Goal: Task Accomplishment & Management: Complete application form

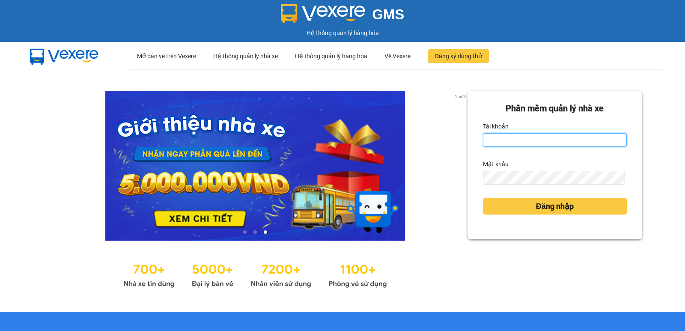
click at [528, 142] on input "Tài khoản" at bounding box center [555, 140] width 144 height 14
type input "nguyenpht.kimhoang"
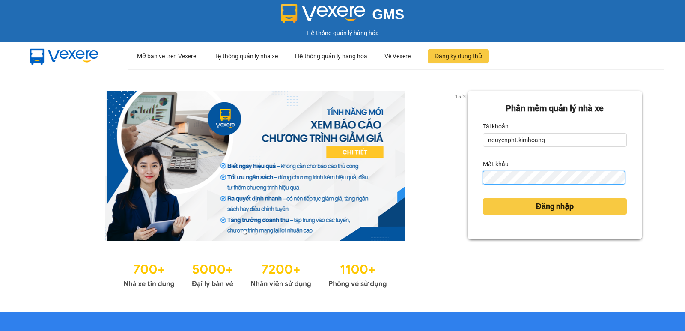
click at [483, 198] on button "Đăng nhập" at bounding box center [555, 206] width 144 height 16
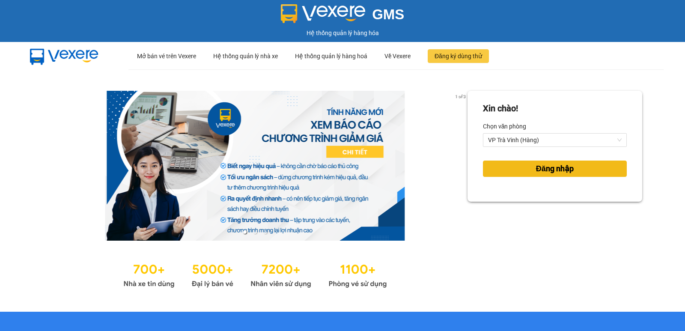
click at [522, 167] on button "Đăng nhập" at bounding box center [555, 169] width 144 height 16
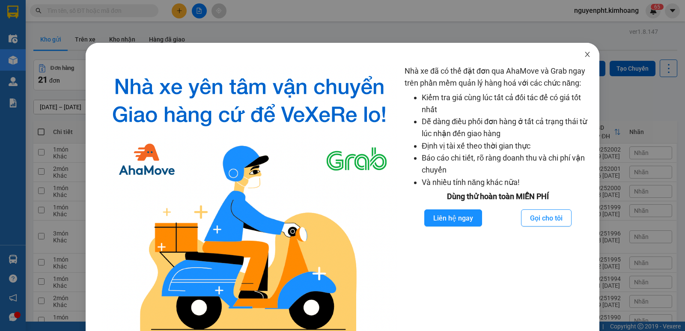
click at [585, 53] on icon "close" at bounding box center [587, 54] width 5 height 5
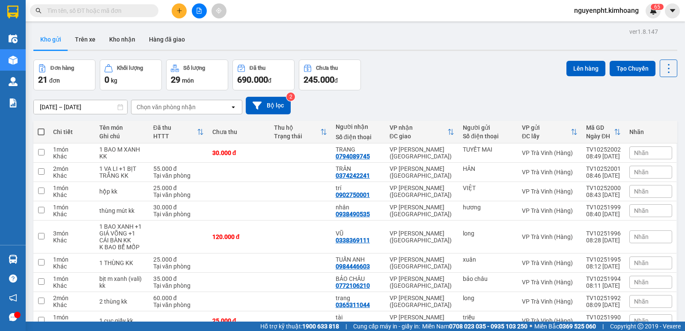
drag, startPoint x: 92, startPoint y: 10, endPoint x: 88, endPoint y: 12, distance: 4.4
click at [92, 11] on input "text" at bounding box center [97, 10] width 101 height 9
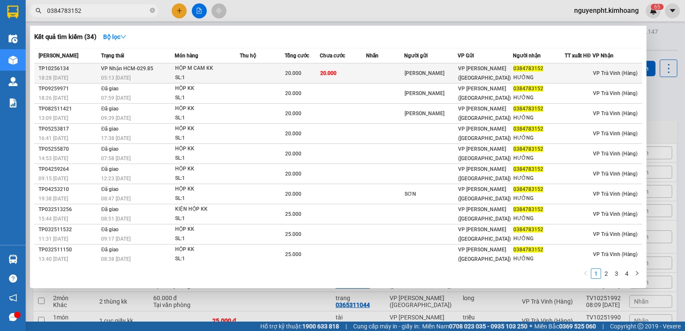
type input "0384783152"
click at [302, 78] on td "20.000" at bounding box center [302, 73] width 35 height 20
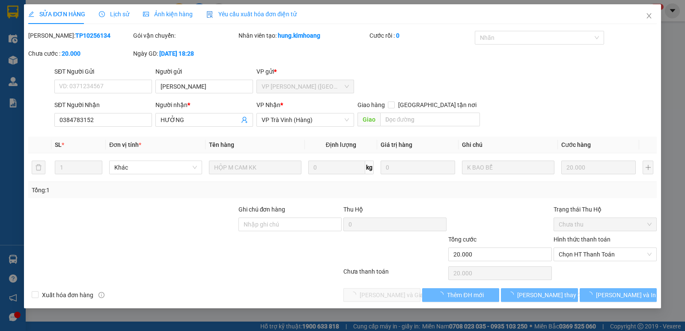
type input "[PERSON_NAME]"
type input "0384783152"
type input "HƯỞNG"
type input "20.000"
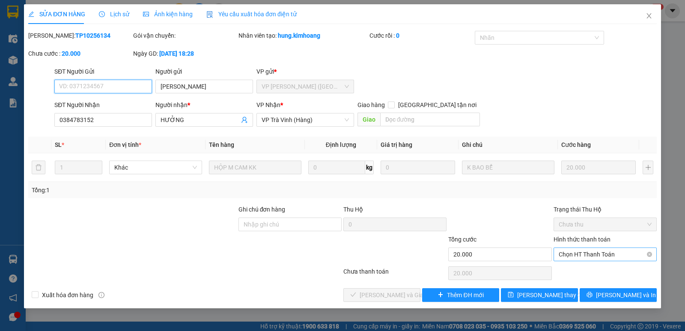
click at [589, 254] on span "Chọn HT Thanh Toán" at bounding box center [605, 254] width 93 height 13
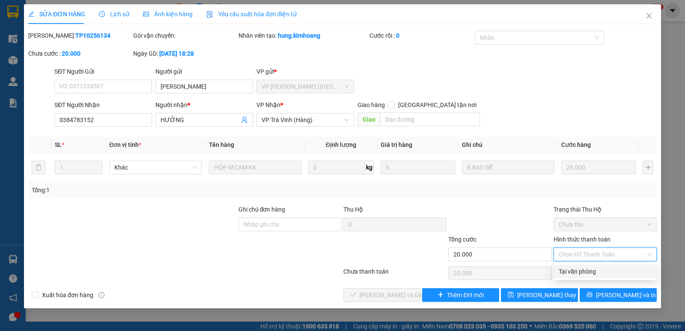
drag, startPoint x: 580, startPoint y: 271, endPoint x: 551, endPoint y: 269, distance: 28.7
click at [578, 270] on div "Tại văn phòng" at bounding box center [605, 271] width 93 height 9
type input "0"
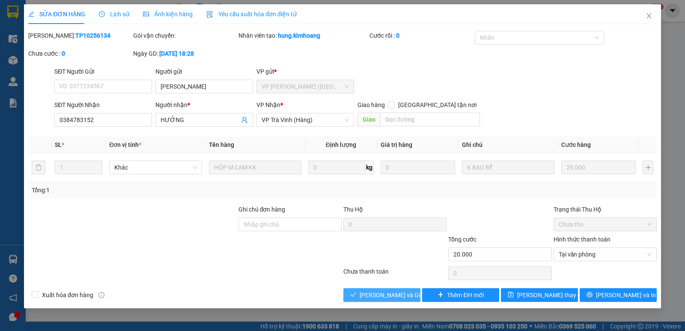
click at [386, 290] on button "[PERSON_NAME] và Giao hàng" at bounding box center [382, 295] width 77 height 14
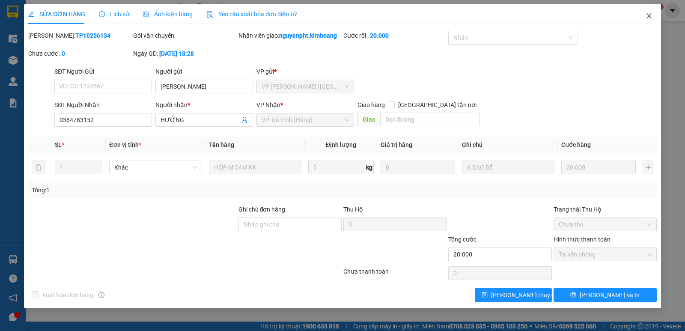
drag, startPoint x: 649, startPoint y: 15, endPoint x: 386, endPoint y: 6, distance: 262.4
click at [649, 15] on icon "close" at bounding box center [649, 15] width 5 height 5
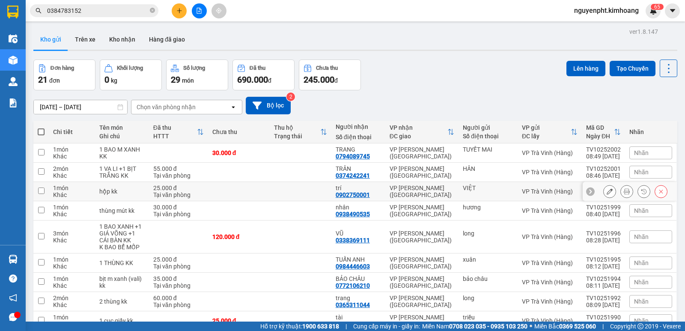
scroll to position [43, 0]
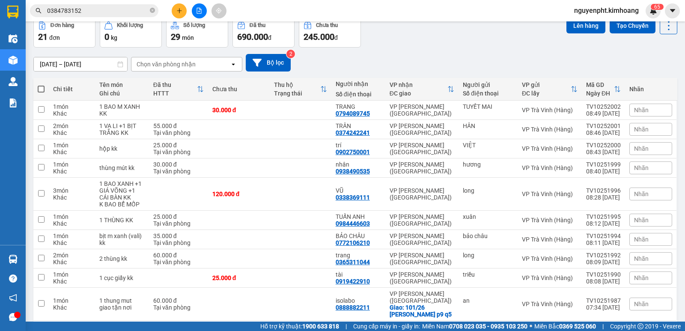
drag, startPoint x: 128, startPoint y: 12, endPoint x: 0, endPoint y: 24, distance: 128.2
click at [0, 24] on section "Kết quả tìm kiếm ( 34 ) Bộ lọc Mã ĐH Trạng thái Món hàng Thu hộ Tổng cước Chưa …" at bounding box center [342, 165] width 685 height 331
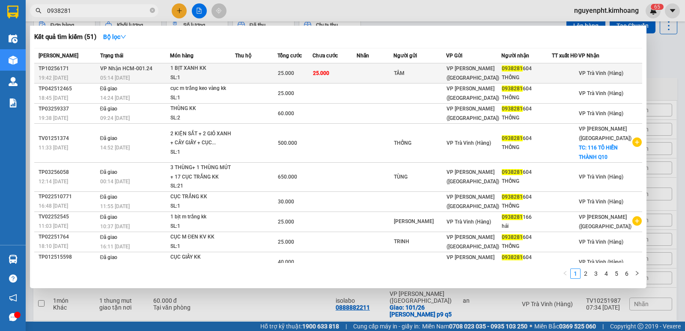
type input "0938281"
click at [277, 71] on td at bounding box center [256, 73] width 43 height 20
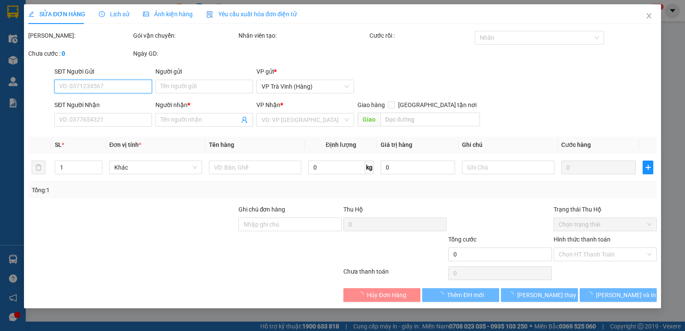
type input "TÂM"
type input "0938281604"
type input "THỐNG"
type input "25.000"
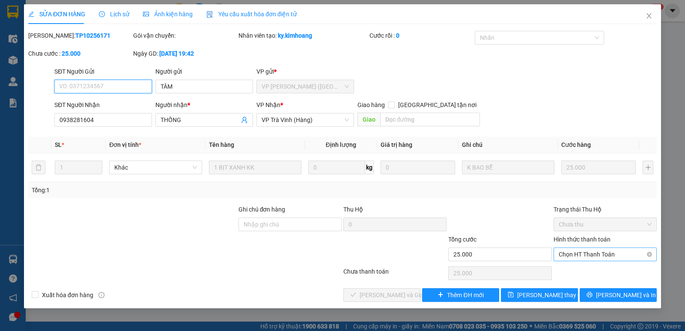
click at [579, 255] on span "Chọn HT Thanh Toán" at bounding box center [605, 254] width 93 height 13
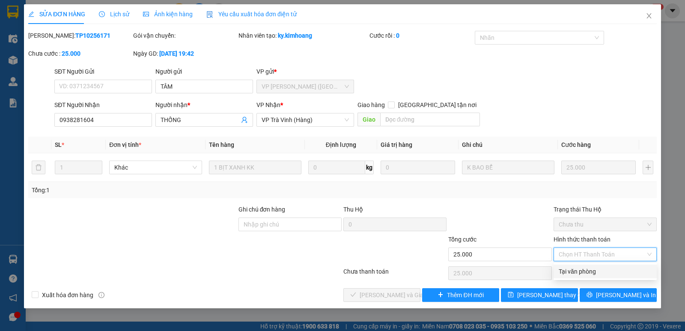
click at [602, 280] on div "Total Paid Fee 0 Total UnPaid Fee 25.000 Cash Collection Total Fee Mã ĐH: TP102…" at bounding box center [342, 166] width 629 height 271
click at [601, 257] on span "Chọn HT Thanh Toán" at bounding box center [605, 254] width 93 height 13
drag, startPoint x: 590, startPoint y: 275, endPoint x: 580, endPoint y: 275, distance: 9.9
click at [589, 275] on div "Tại văn phòng" at bounding box center [605, 271] width 93 height 9
type input "0"
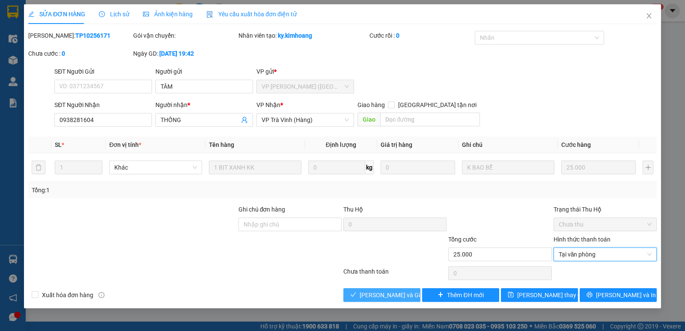
drag, startPoint x: 401, startPoint y: 295, endPoint x: 397, endPoint y: 290, distance: 6.4
click at [400, 295] on span "[PERSON_NAME] và Giao hàng" at bounding box center [401, 294] width 82 height 9
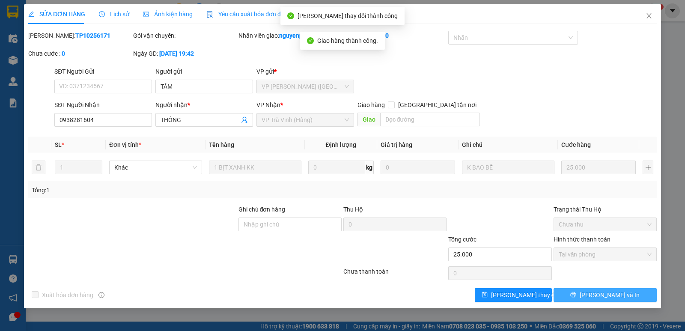
click at [605, 291] on span "[PERSON_NAME] và In" at bounding box center [610, 294] width 60 height 9
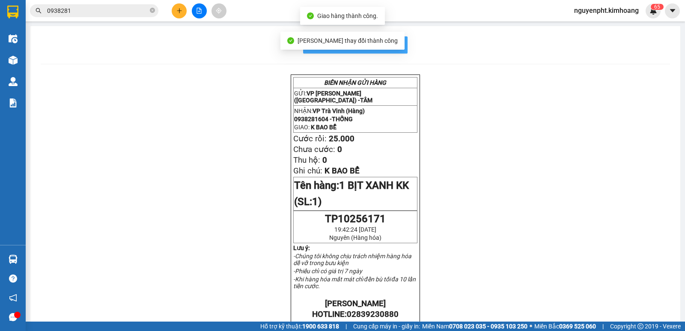
drag, startPoint x: 402, startPoint y: 41, endPoint x: 403, endPoint y: 46, distance: 5.2
click at [402, 43] on button "In mẫu biên lai tự cấu hình" at bounding box center [355, 44] width 105 height 17
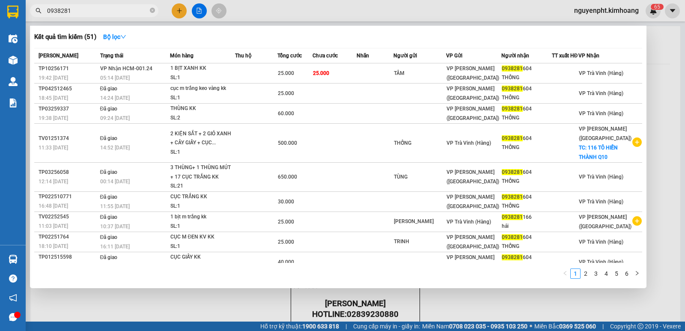
drag, startPoint x: 129, startPoint y: 10, endPoint x: 0, endPoint y: 10, distance: 129.0
click at [0, 34] on section "Kết quả tìm kiếm ( 51 ) Bộ lọc Mã ĐH Trạng thái Món hàng Thu hộ Tổng cước Chưa …" at bounding box center [342, 165] width 685 height 331
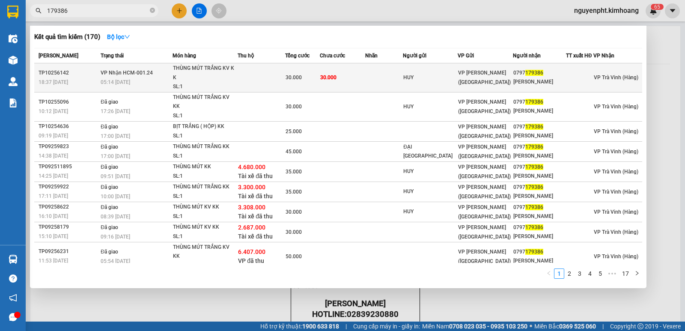
type input "179386"
click at [290, 84] on td "30.000" at bounding box center [302, 77] width 35 height 29
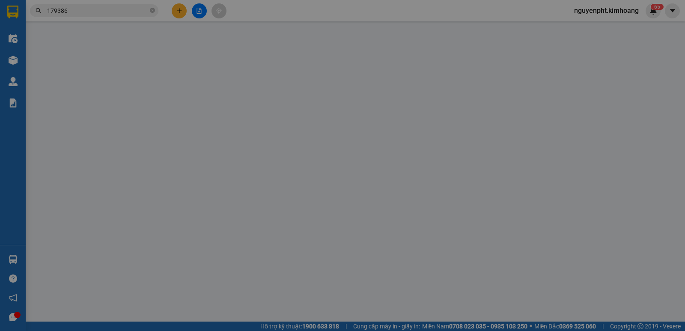
type input "HUY"
type input "0797179386"
type input "[PERSON_NAME]"
type input "30.000"
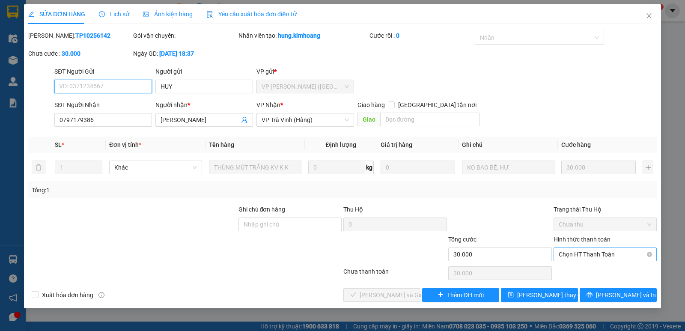
click at [593, 255] on span "Chọn HT Thanh Toán" at bounding box center [605, 254] width 93 height 13
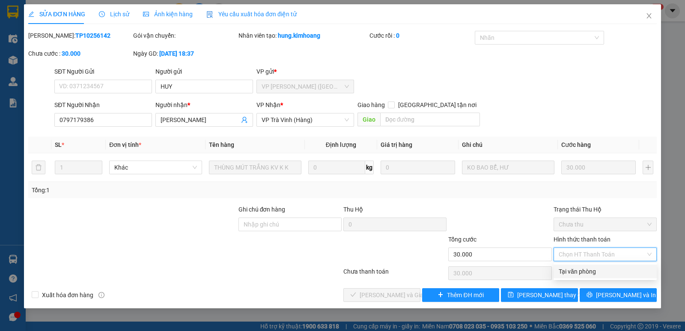
click at [590, 269] on div "Tại văn phòng" at bounding box center [605, 271] width 93 height 9
type input "0"
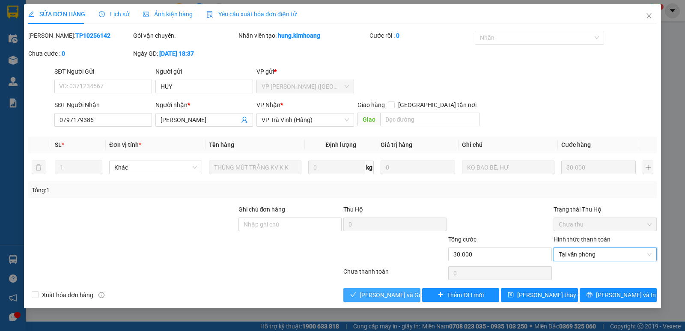
drag, startPoint x: 387, startPoint y: 290, endPoint x: 386, endPoint y: 286, distance: 4.5
click at [386, 290] on span "[PERSON_NAME] và Giao hàng" at bounding box center [401, 294] width 82 height 9
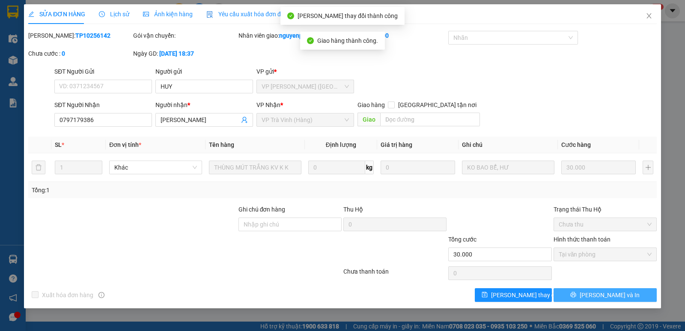
click at [607, 298] on span "[PERSON_NAME] và In" at bounding box center [610, 294] width 60 height 9
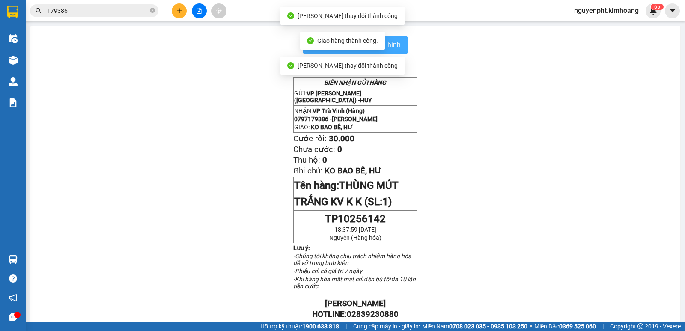
drag, startPoint x: 401, startPoint y: 53, endPoint x: 395, endPoint y: 51, distance: 6.9
click at [401, 52] on button "In mẫu biên lai tự cấu hình" at bounding box center [355, 44] width 105 height 17
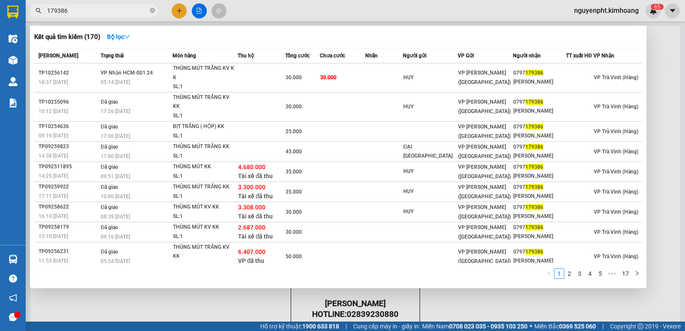
drag, startPoint x: 114, startPoint y: 10, endPoint x: 0, endPoint y: 0, distance: 114.8
click at [0, 24] on section "Kết quả tìm kiếm ( 170 ) Bộ lọc Mã ĐH Trạng thái Món hàng Thu hộ Tổng cước Chưa…" at bounding box center [342, 165] width 685 height 331
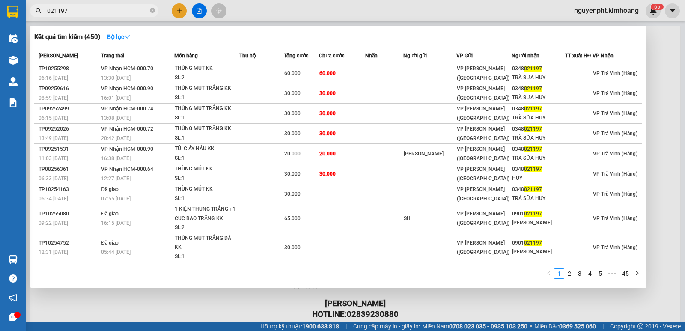
drag, startPoint x: 120, startPoint y: 11, endPoint x: 20, endPoint y: 42, distance: 104.8
click at [0, 38] on section "Kết quả tìm kiếm ( 450 ) Bộ lọc Mã ĐH Trạng thái Món hàng Thu hộ Tổng cước Chưa…" at bounding box center [342, 165] width 685 height 331
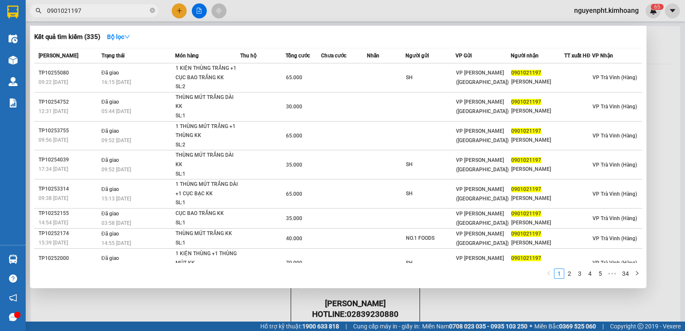
type input "0901021197"
click at [150, 10] on span "0901021197" at bounding box center [94, 10] width 129 height 13
click at [152, 12] on icon "close-circle" at bounding box center [152, 10] width 5 height 5
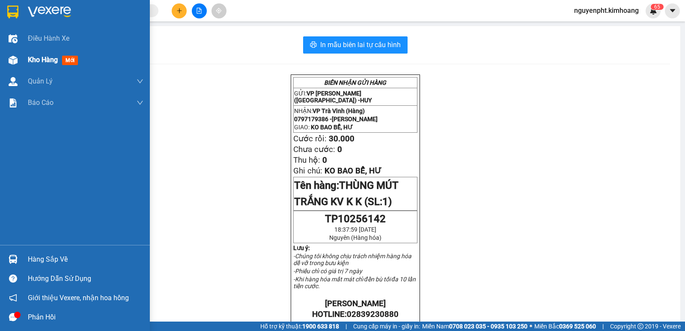
click at [32, 59] on span "Kho hàng" at bounding box center [43, 60] width 30 height 8
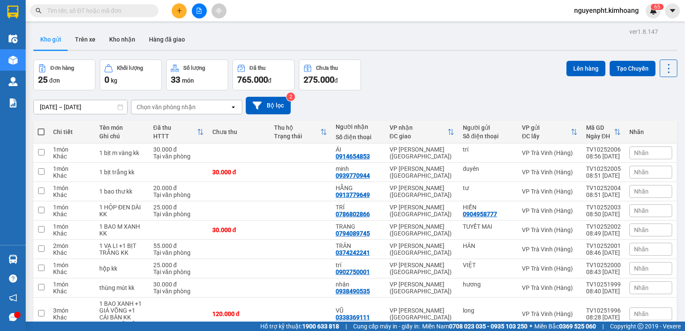
click at [115, 11] on input "text" at bounding box center [97, 10] width 101 height 9
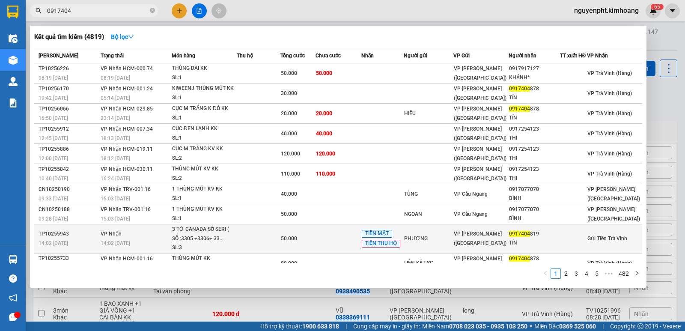
click at [315, 238] on div "50.000" at bounding box center [298, 238] width 34 height 9
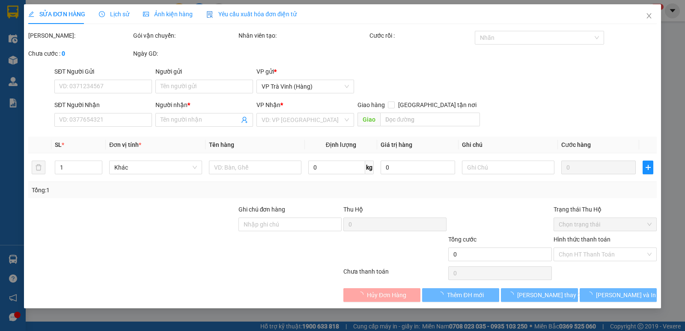
click at [390, 296] on span "Hủy Đơn Hàng" at bounding box center [386, 294] width 39 height 9
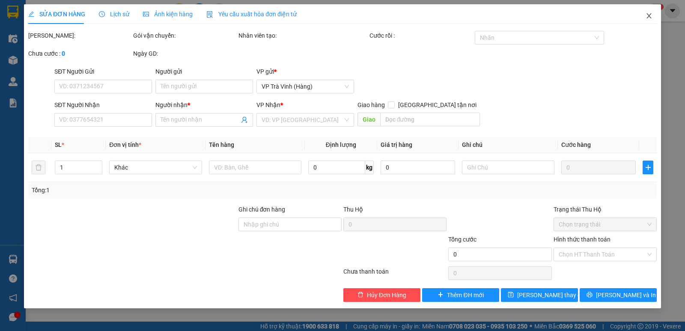
drag, startPoint x: 652, startPoint y: 18, endPoint x: 107, endPoint y: 21, distance: 544.5
click at [652, 18] on icon "close" at bounding box center [649, 15] width 7 height 7
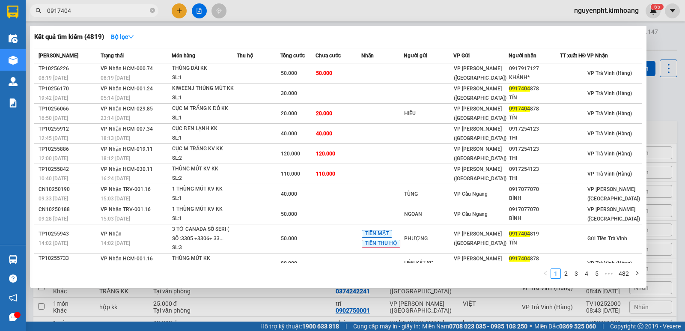
click at [116, 12] on input "0917404" at bounding box center [97, 10] width 101 height 9
drag, startPoint x: 138, startPoint y: 14, endPoint x: 0, endPoint y: 38, distance: 140.4
click at [0, 38] on section "Kết quả tìm kiếm ( 4819 ) Bộ lọc Mã ĐH Trạng thái Món hàng Thu hộ Tổng cước Chư…" at bounding box center [342, 165] width 685 height 331
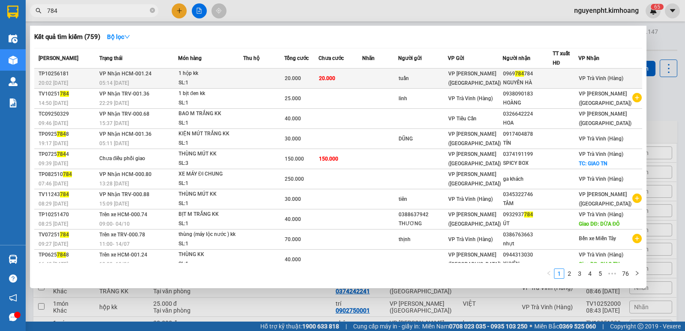
type input "784"
click at [289, 75] on div "20.000" at bounding box center [301, 78] width 33 height 9
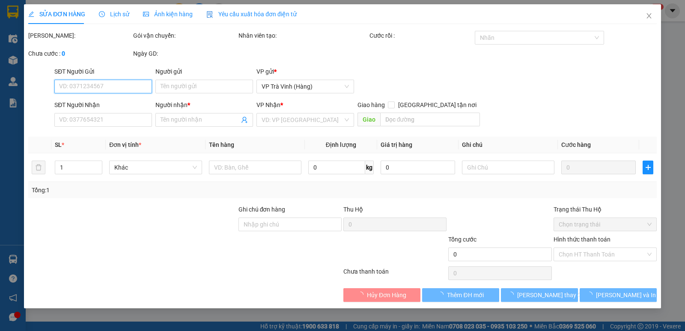
type input "tuấn"
type input "0969784784"
type input "NGUYÊN HÀ"
type input "20.000"
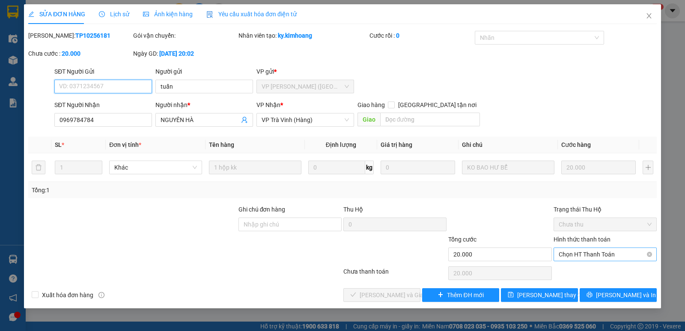
click at [581, 255] on span "Chọn HT Thanh Toán" at bounding box center [605, 254] width 93 height 13
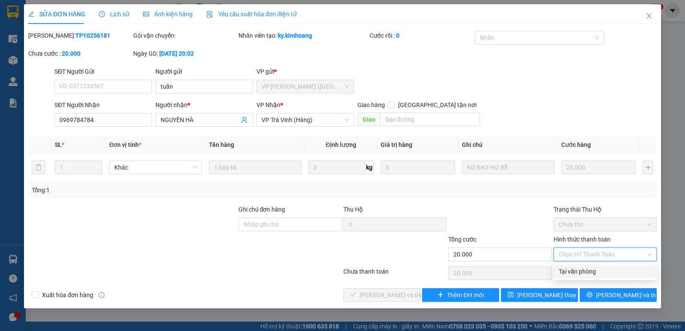
click at [575, 269] on div "Tại văn phòng" at bounding box center [605, 271] width 93 height 9
type input "0"
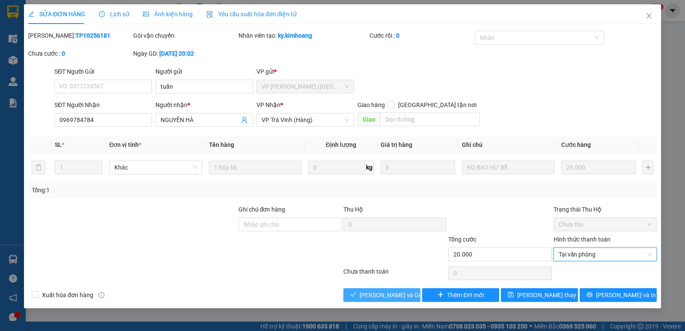
click at [373, 293] on span "[PERSON_NAME] và Giao hàng" at bounding box center [401, 294] width 82 height 9
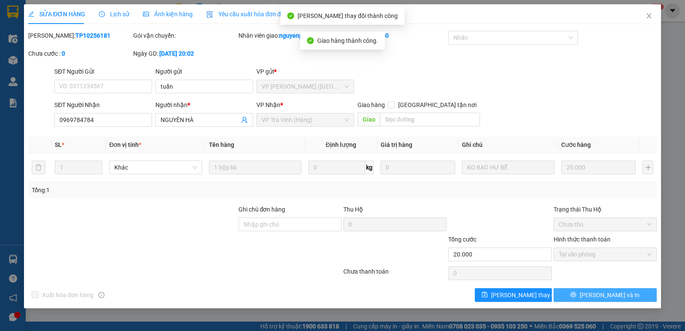
click at [587, 290] on button "[PERSON_NAME] và In" at bounding box center [605, 295] width 103 height 14
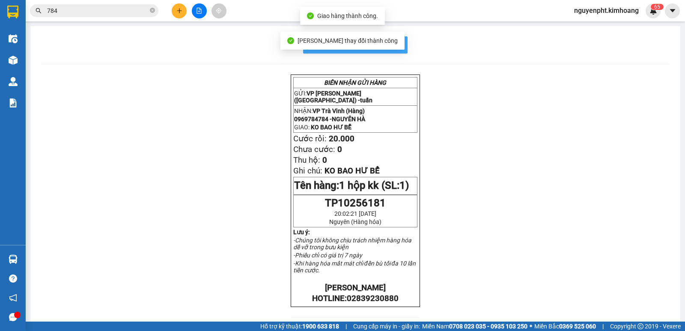
click at [394, 43] on span "In mẫu biên lai tự cấu hình" at bounding box center [360, 44] width 81 height 11
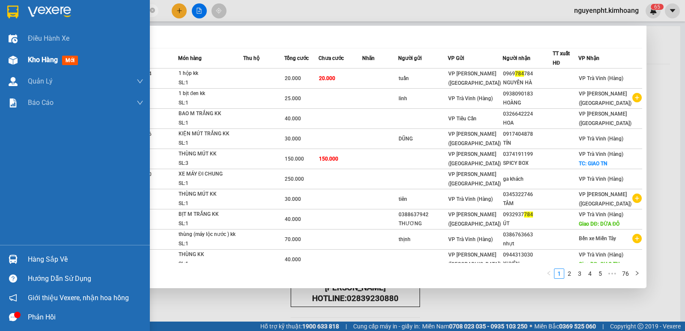
drag, startPoint x: 108, startPoint y: 12, endPoint x: 0, endPoint y: 60, distance: 117.4
click at [0, 56] on section "Kết quả tìm kiếm ( 759 ) Bộ lọc Mã ĐH Trạng thái Món hàng Thu hộ Tổng cước Chưa…" at bounding box center [342, 165] width 685 height 331
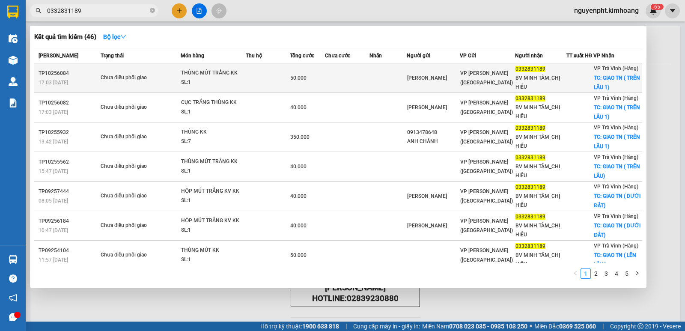
type input "0332831189"
click at [360, 84] on td at bounding box center [347, 78] width 45 height 30
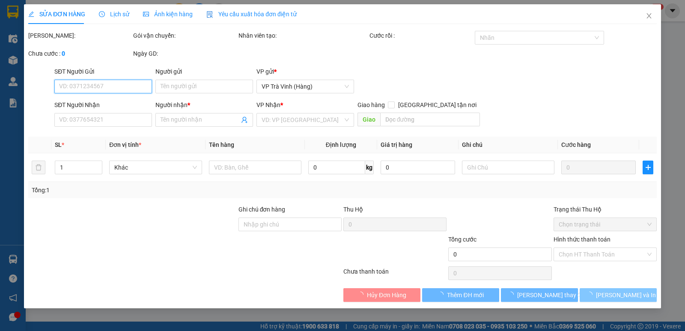
type input "[PERSON_NAME]"
type input "0332831189"
type input "BV MINH TÂM_CHỊ HIẾU"
checkbox input "true"
type input "GIAO TN ( TRÊN LẦU 1)"
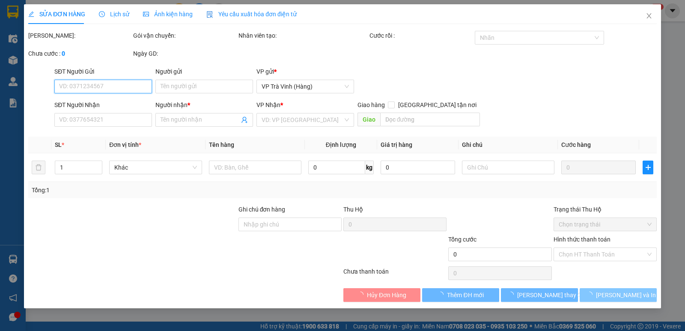
type input "50.000"
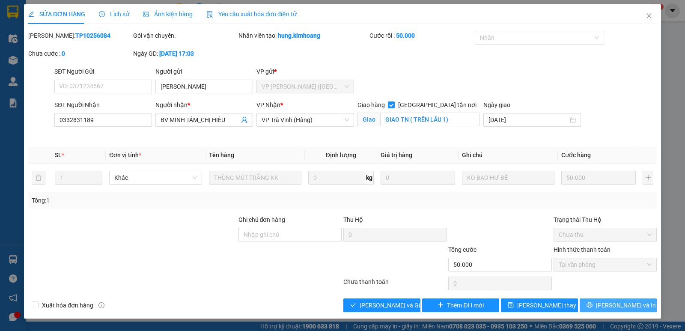
click at [623, 303] on span "[PERSON_NAME] và In" at bounding box center [626, 305] width 60 height 9
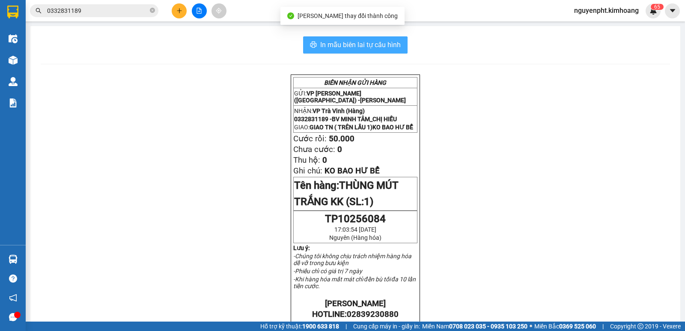
click at [341, 45] on span "In mẫu biên lai tự cấu hình" at bounding box center [360, 44] width 81 height 11
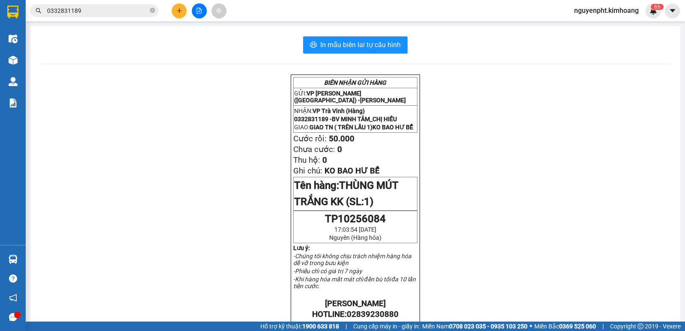
drag, startPoint x: 126, startPoint y: 14, endPoint x: 126, endPoint y: 18, distance: 4.7
click at [126, 16] on span "0332831189" at bounding box center [94, 10] width 129 height 13
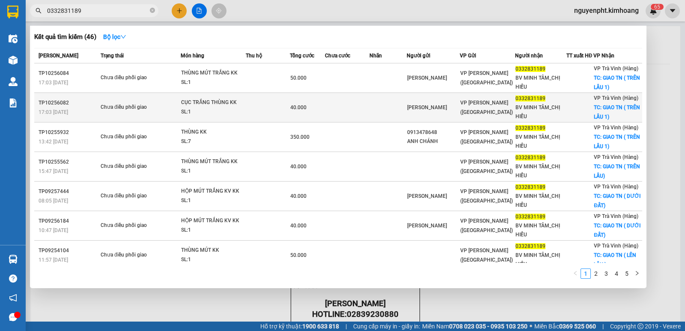
click at [338, 112] on td at bounding box center [347, 108] width 45 height 30
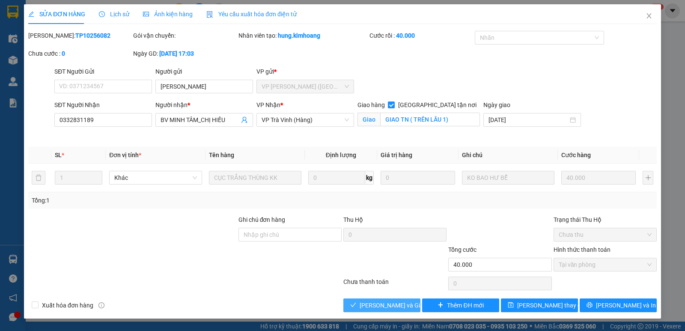
click at [381, 308] on span "[PERSON_NAME] và Giao hàng" at bounding box center [401, 305] width 82 height 9
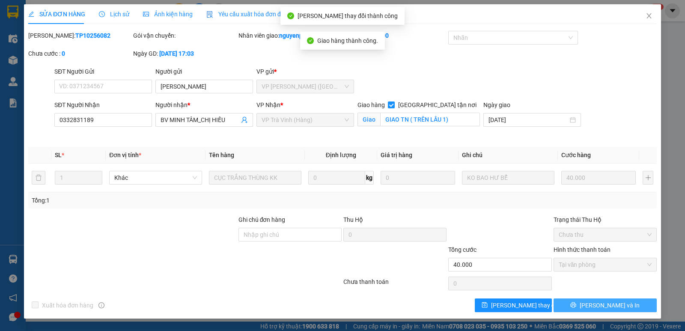
click at [626, 307] on button "[PERSON_NAME] và In" at bounding box center [605, 306] width 103 height 14
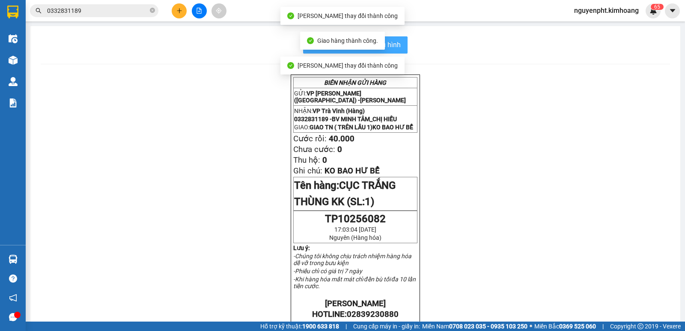
click at [398, 45] on span "In mẫu biên lai tự cấu hình" at bounding box center [360, 44] width 81 height 11
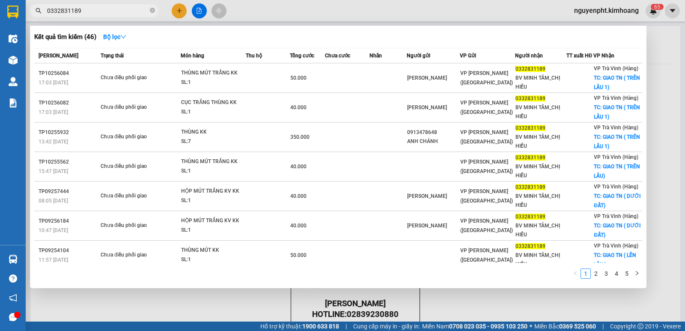
drag, startPoint x: 119, startPoint y: 12, endPoint x: 113, endPoint y: 24, distance: 13.0
click at [119, 14] on input "0332831189" at bounding box center [97, 10] width 101 height 9
drag, startPoint x: 152, startPoint y: 12, endPoint x: 159, endPoint y: 12, distance: 7.7
click at [153, 12] on icon "close-circle" at bounding box center [152, 10] width 5 height 5
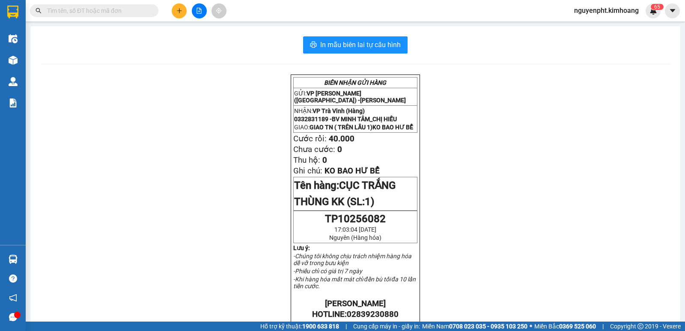
click at [176, 12] on button at bounding box center [179, 10] width 15 height 15
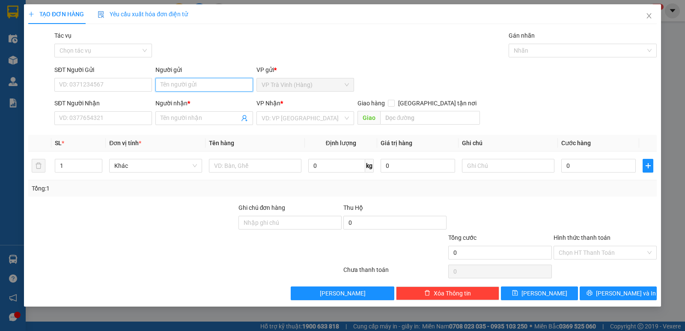
click at [177, 83] on input "Người gửi" at bounding box center [205, 85] width 98 height 14
type input "ba"
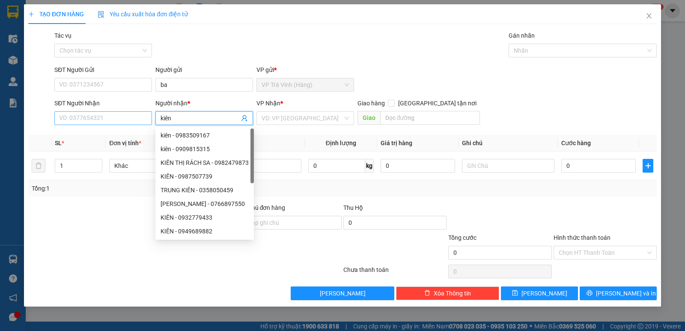
type input "kiên"
click at [111, 114] on input "SĐT Người Nhận" at bounding box center [103, 118] width 98 height 14
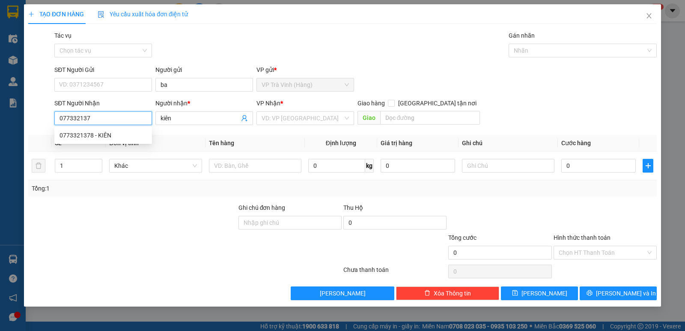
type input "0773321378"
click at [86, 136] on div "0773321378 - KIÊN" at bounding box center [103, 135] width 87 height 9
type input "KIÊN"
type input "30.000"
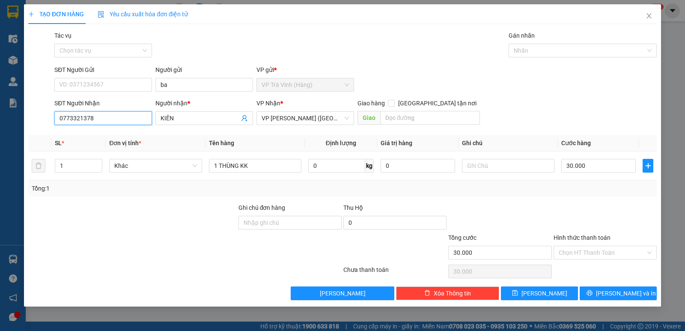
drag, startPoint x: 323, startPoint y: 116, endPoint x: 314, endPoint y: 126, distance: 13.6
click at [323, 117] on span "VP [PERSON_NAME] ([GEOGRAPHIC_DATA])" at bounding box center [305, 118] width 87 height 13
type input "0773321378"
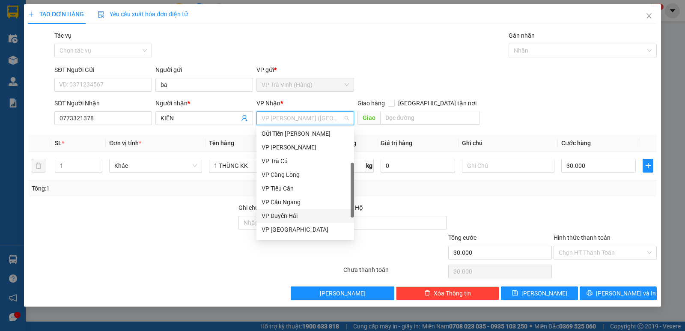
scroll to position [69, 0]
click at [294, 217] on div "Bến xe Miền Tây" at bounding box center [305, 217] width 87 height 9
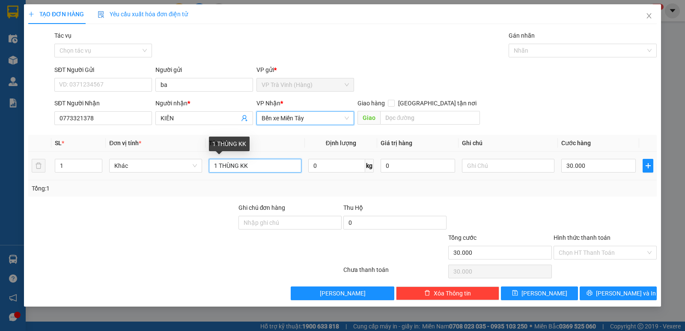
drag, startPoint x: 256, startPoint y: 165, endPoint x: 0, endPoint y: 171, distance: 255.8
click at [0, 171] on div "TẠO ĐƠN HÀNG Yêu cầu xuất hóa đơn điện tử Transit Pickup Surcharge Ids Transit …" at bounding box center [342, 165] width 685 height 331
type input "1 kiện thùng + 2 thùng kk"
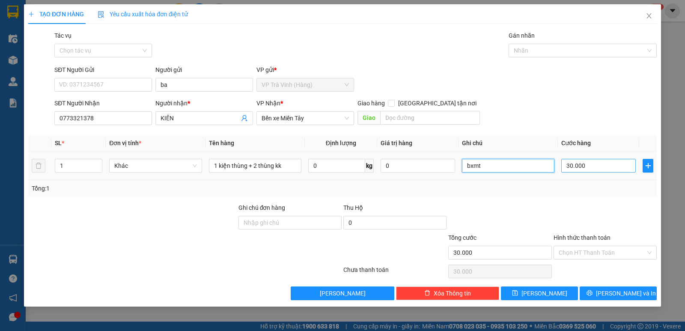
type input "bxmt"
type input "0"
type input "30.000"
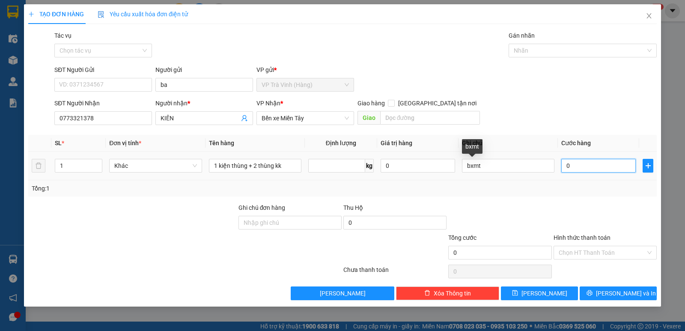
type input "0"
click at [578, 165] on input "0" at bounding box center [599, 166] width 75 height 14
type input "1"
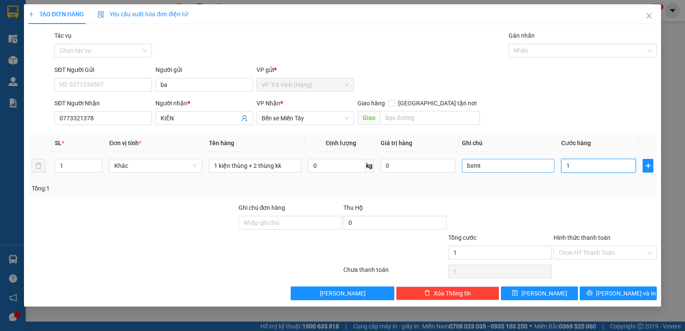
type input "12"
type input "120"
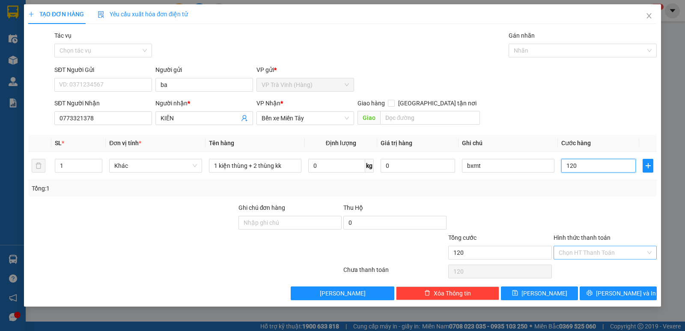
type input "120"
type input "120.000"
drag, startPoint x: 583, startPoint y: 251, endPoint x: 579, endPoint y: 272, distance: 21.3
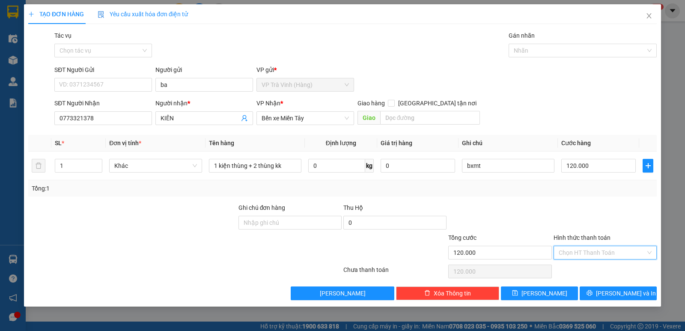
click at [583, 251] on input "Hình thức thanh toán" at bounding box center [602, 252] width 87 height 13
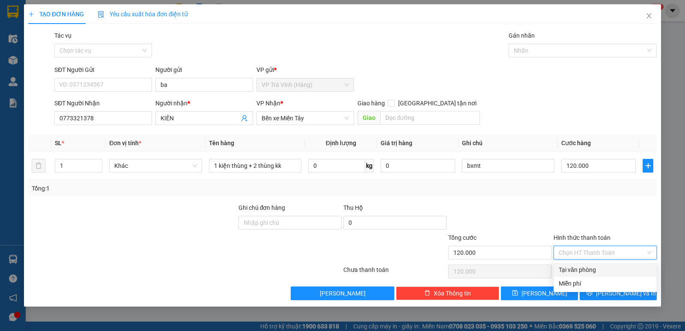
click at [583, 269] on div "Tại văn phòng" at bounding box center [605, 269] width 93 height 9
type input "0"
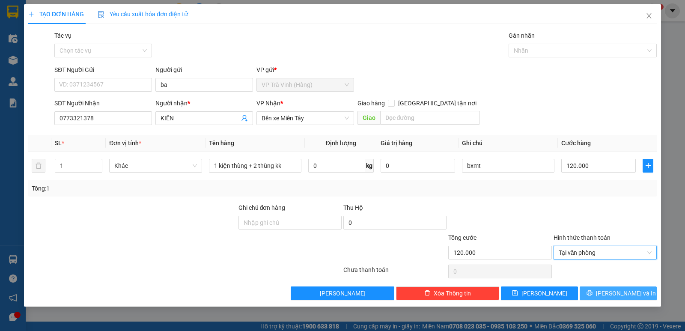
click at [628, 296] on span "[PERSON_NAME] và In" at bounding box center [626, 293] width 60 height 9
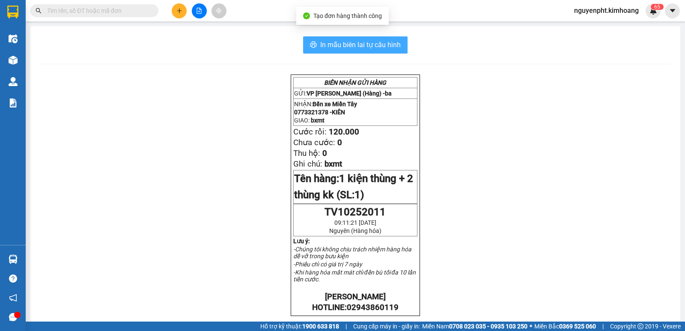
click at [352, 47] on span "In mẫu biên lai tự cấu hình" at bounding box center [360, 44] width 81 height 11
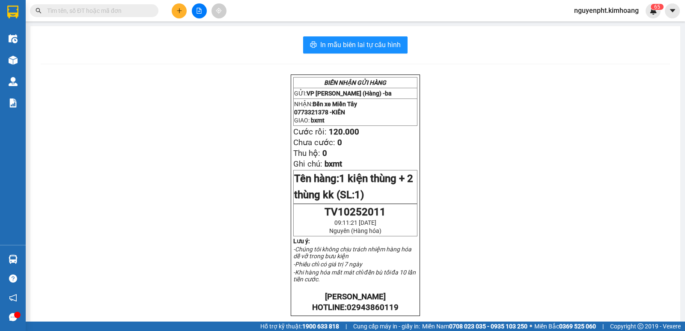
click at [114, 6] on span at bounding box center [94, 10] width 129 height 13
drag, startPoint x: 114, startPoint y: 9, endPoint x: 118, endPoint y: 10, distance: 4.4
click at [114, 10] on input "text" at bounding box center [97, 10] width 101 height 9
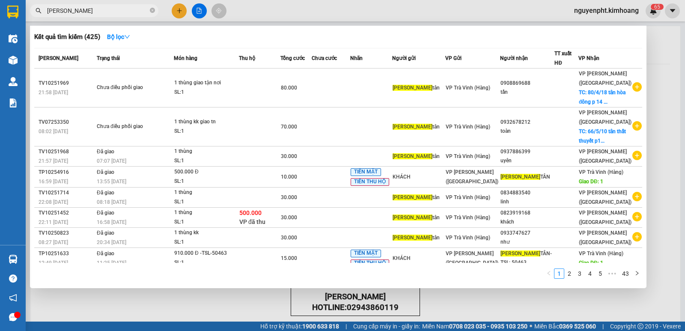
type input "[PERSON_NAME]"
click at [466, 299] on div at bounding box center [342, 165] width 685 height 331
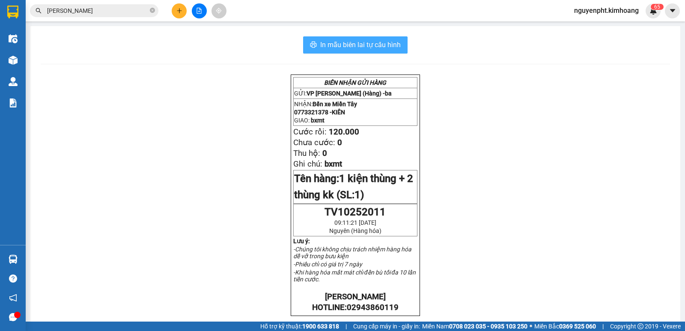
click at [361, 46] on span "In mẫu biên lai tự cấu hình" at bounding box center [360, 44] width 81 height 11
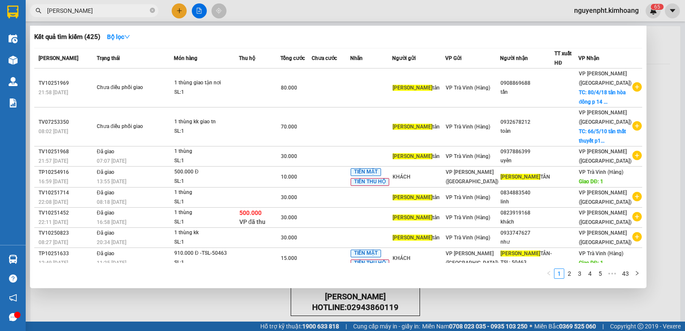
click at [125, 14] on input "[PERSON_NAME]" at bounding box center [97, 10] width 101 height 9
drag, startPoint x: 151, startPoint y: 8, endPoint x: 156, endPoint y: 12, distance: 6.4
click at [152, 8] on span at bounding box center [152, 11] width 5 height 8
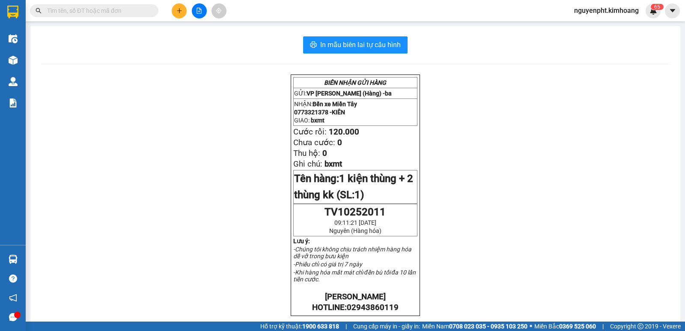
click at [181, 11] on icon "plus" at bounding box center [180, 11] width 6 height 6
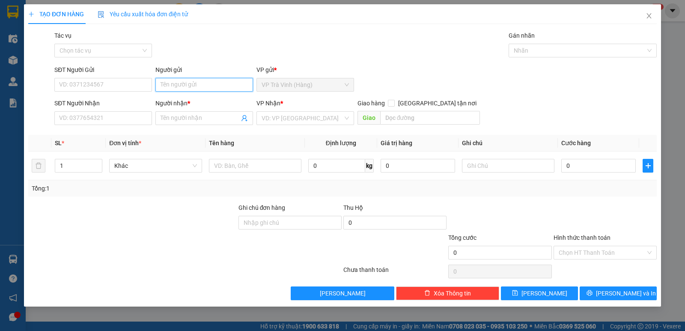
drag, startPoint x: 179, startPoint y: 84, endPoint x: 172, endPoint y: 84, distance: 7.3
click at [176, 84] on input "Người gửi" at bounding box center [205, 85] width 98 height 14
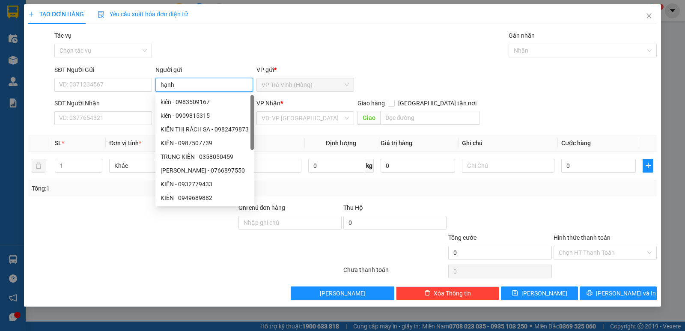
type input "hạnh"
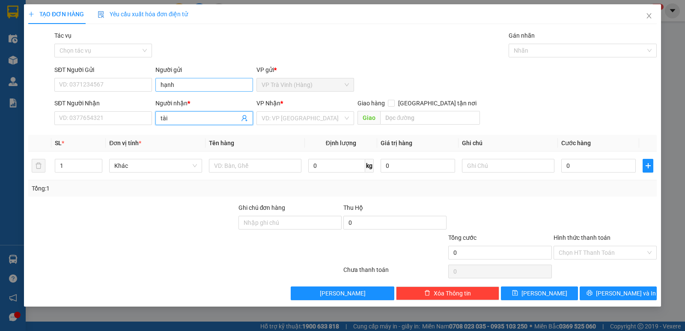
type input "tài"
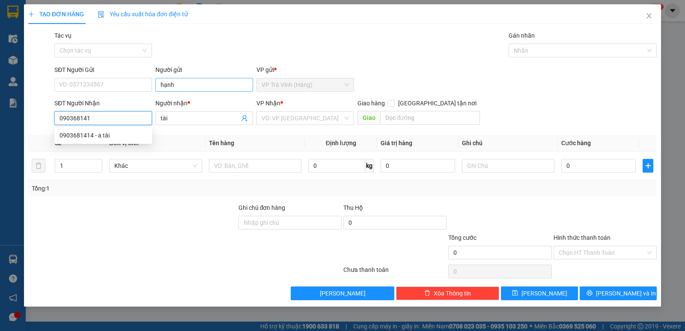
type input "0903681414"
click at [121, 141] on div "0903681414 - a tài" at bounding box center [103, 136] width 98 height 14
type input "a tài"
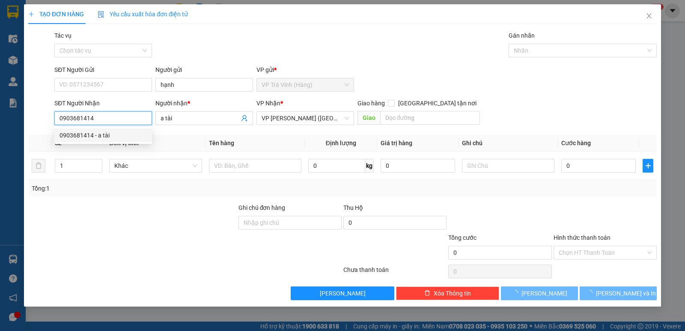
type input "25.000"
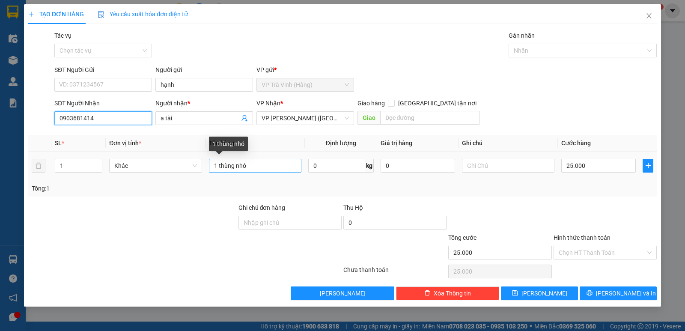
type input "0903681414"
drag, startPoint x: 266, startPoint y: 172, endPoint x: 3, endPoint y: 164, distance: 263.6
click at [3, 164] on div "TẠO ĐƠN HÀNG Yêu cầu xuất hóa đơn điện tử Transit Pickup Surcharge Ids Transit …" at bounding box center [342, 165] width 685 height 331
type input "kiện thùng mút kk"
type input "4"
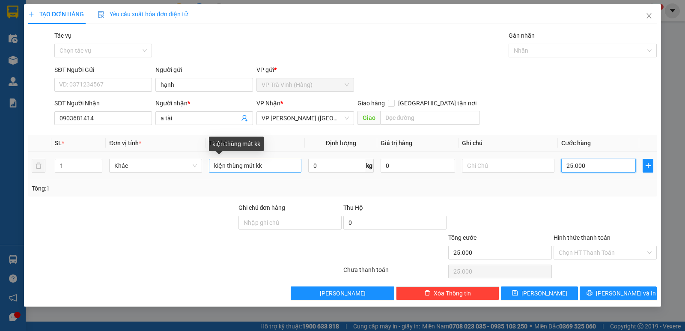
type input "4"
type input "40"
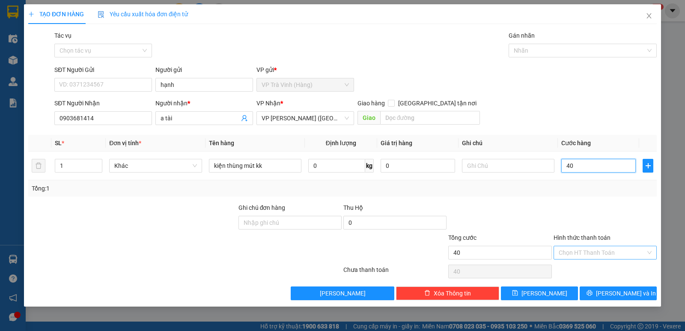
type input "40"
type input "40.000"
drag, startPoint x: 596, startPoint y: 249, endPoint x: 583, endPoint y: 271, distance: 25.6
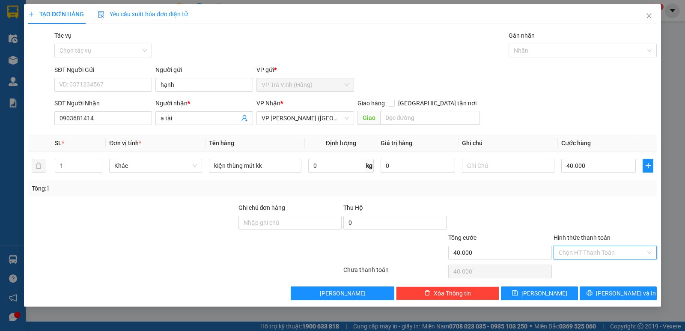
click at [594, 251] on input "Hình thức thanh toán" at bounding box center [602, 252] width 87 height 13
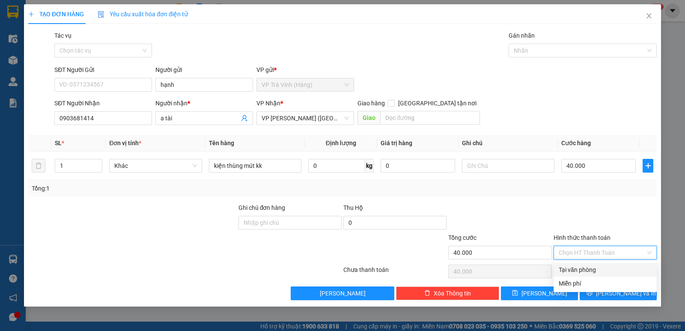
click at [583, 272] on div "Tại văn phòng" at bounding box center [605, 269] width 93 height 9
type input "0"
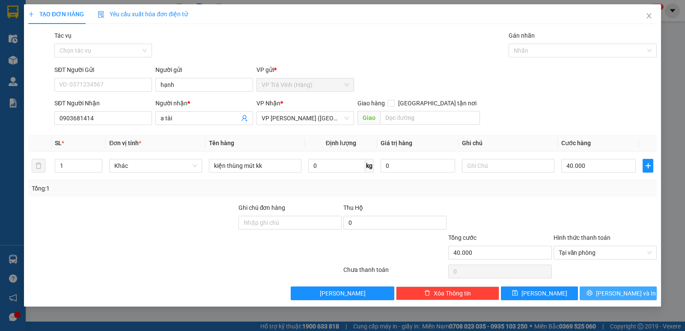
click at [593, 292] on icon "printer" at bounding box center [590, 293] width 6 height 6
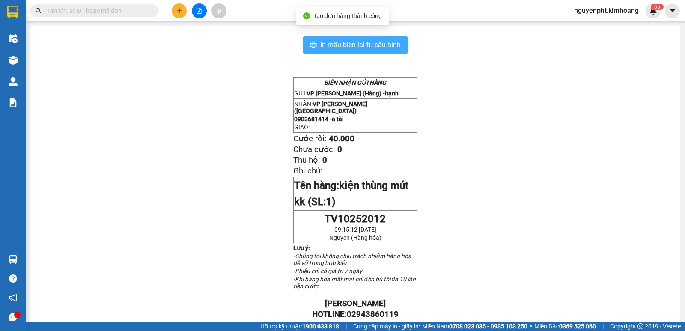
click at [335, 42] on span "In mẫu biên lai tự cấu hình" at bounding box center [360, 44] width 81 height 11
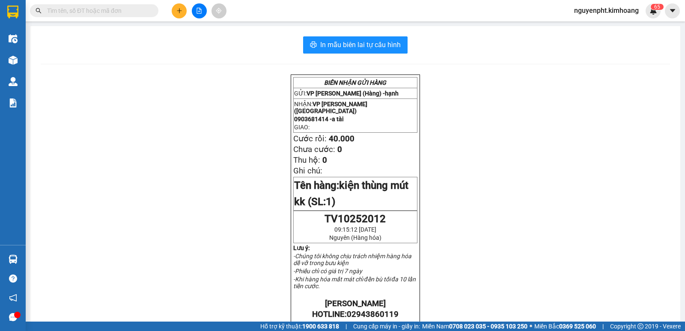
click at [141, 13] on input "text" at bounding box center [97, 10] width 101 height 9
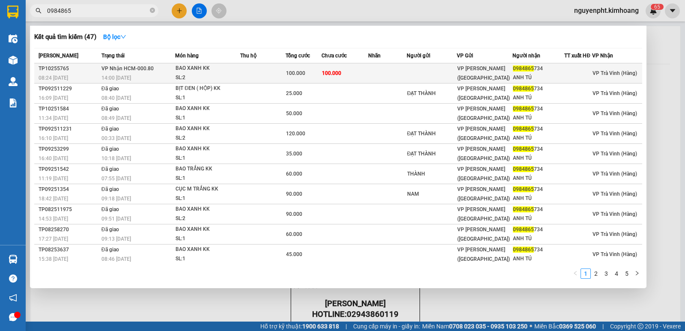
type input "0984865"
click at [293, 75] on span "100.000" at bounding box center [295, 73] width 19 height 6
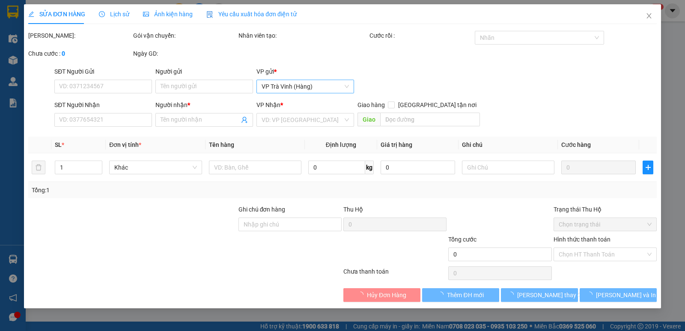
type input "0984865734"
type input "ANH TÚ"
type input "100.000"
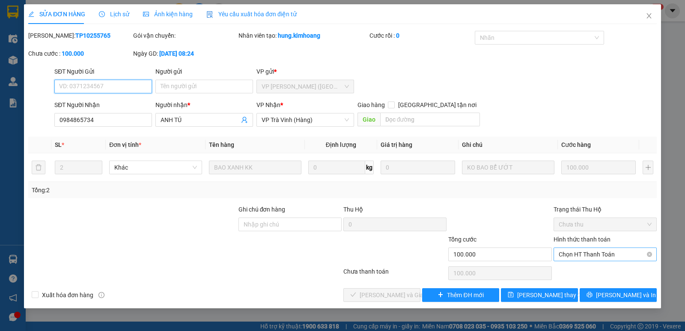
click at [584, 248] on div "Chọn HT Thanh Toán" at bounding box center [605, 255] width 103 height 14
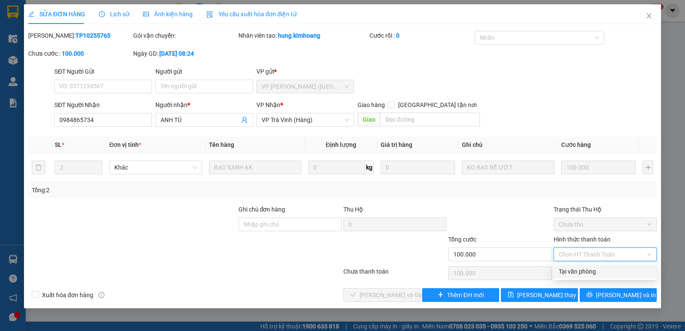
drag, startPoint x: 584, startPoint y: 266, endPoint x: 568, endPoint y: 275, distance: 18.6
click at [584, 268] on div "Tại văn phòng" at bounding box center [605, 272] width 103 height 14
type input "0"
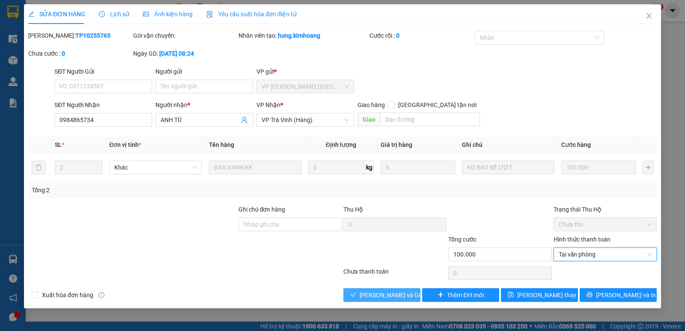
click at [390, 299] on span "[PERSON_NAME] và Giao hàng" at bounding box center [401, 294] width 82 height 9
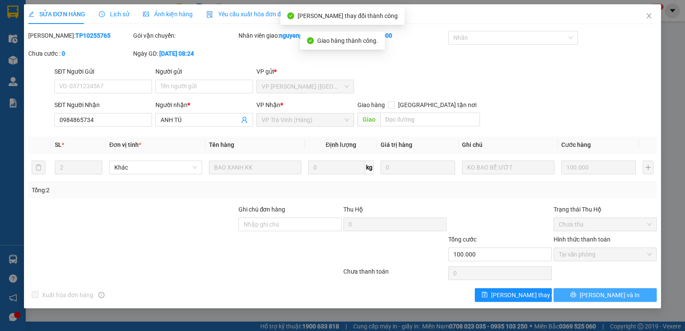
click at [616, 294] on span "[PERSON_NAME] và In" at bounding box center [610, 294] width 60 height 9
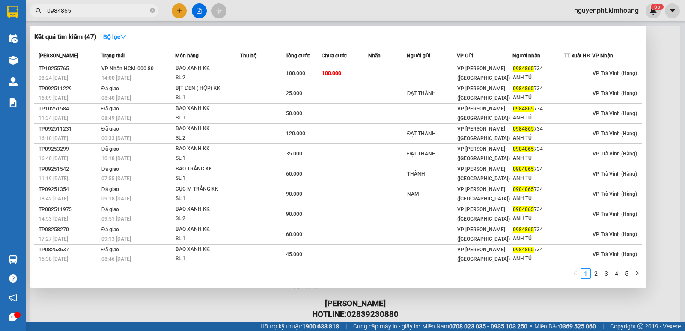
drag, startPoint x: 119, startPoint y: 11, endPoint x: 0, endPoint y: 131, distance: 169.0
click at [0, 104] on section "Kết quả tìm kiếm ( 47 ) Bộ lọc Mã ĐH Trạng thái Món hàng Thu hộ Tổng cước Chưa …" at bounding box center [342, 165] width 685 height 331
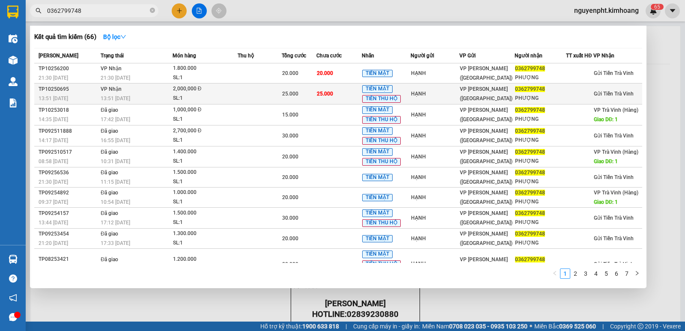
type input "0362799748"
click at [242, 101] on td at bounding box center [260, 94] width 44 height 21
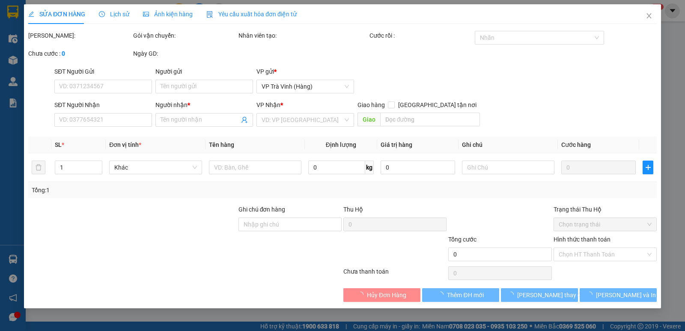
type input "HẠNH"
type input "0362799748"
type input "PHƯỢNG"
type input "25.000"
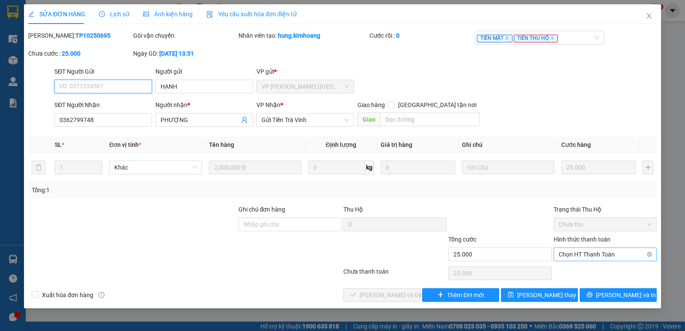
click at [595, 254] on span "Chọn HT Thanh Toán" at bounding box center [605, 254] width 93 height 13
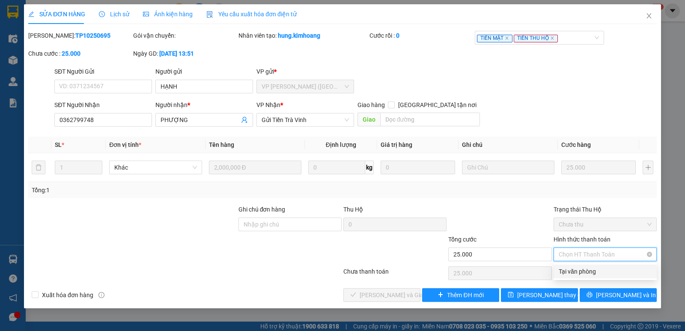
click at [574, 269] on div "Tại văn phòng" at bounding box center [605, 271] width 93 height 9
type input "0"
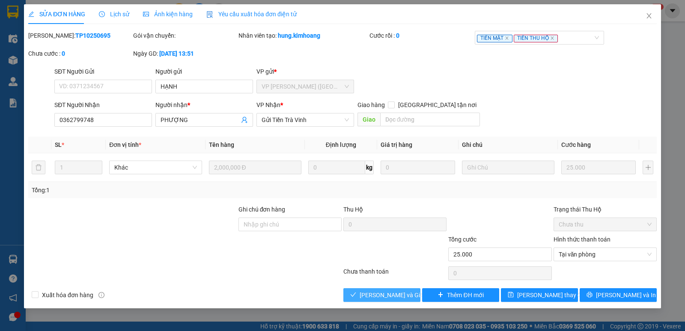
click at [382, 300] on button "[PERSON_NAME] và Giao hàng" at bounding box center [382, 295] width 77 height 14
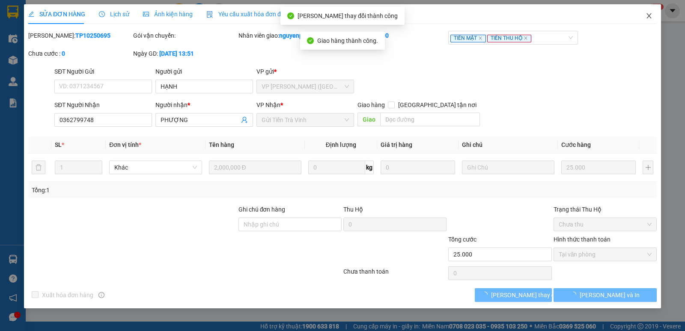
click at [652, 16] on icon "close" at bounding box center [649, 15] width 7 height 7
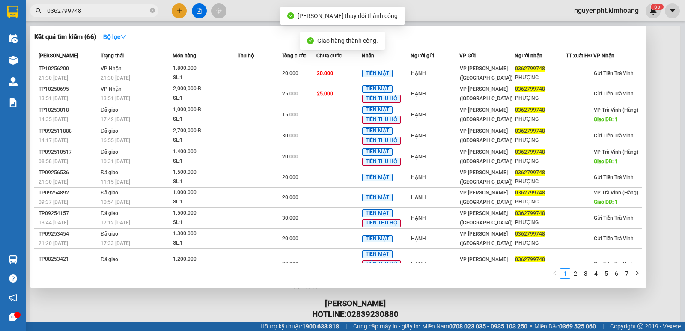
click at [91, 12] on input "0362799748" at bounding box center [97, 10] width 101 height 9
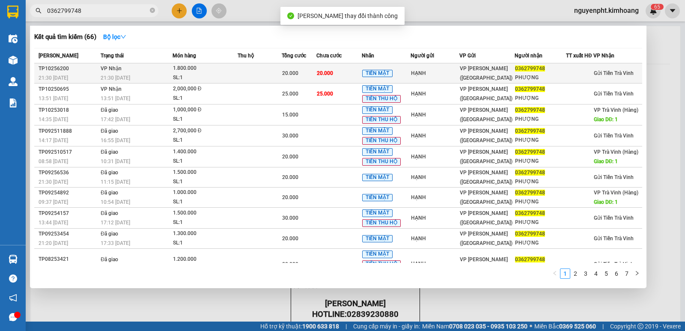
click at [321, 76] on span "20.000" at bounding box center [325, 73] width 16 height 6
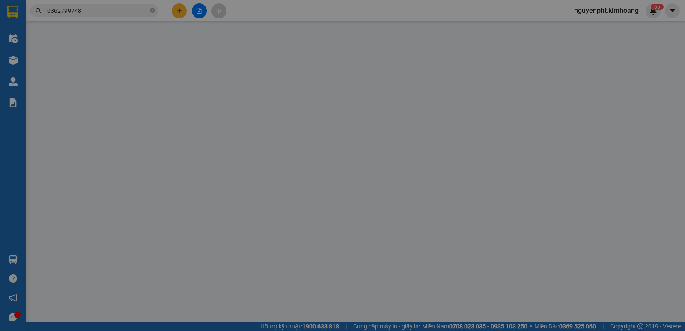
type input "HẠNH"
type input "0362799748"
type input "PHƯỢNG"
type input "20.000"
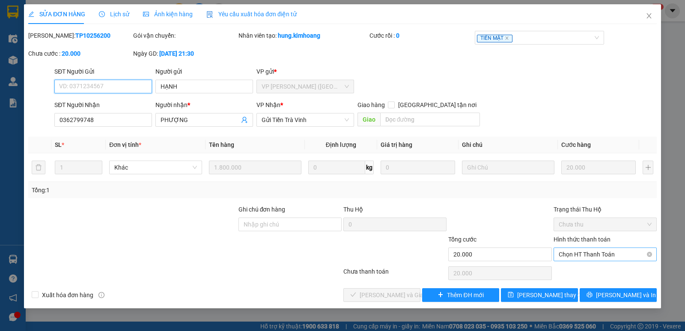
click at [595, 260] on span "Chọn HT Thanh Toán" at bounding box center [605, 254] width 93 height 13
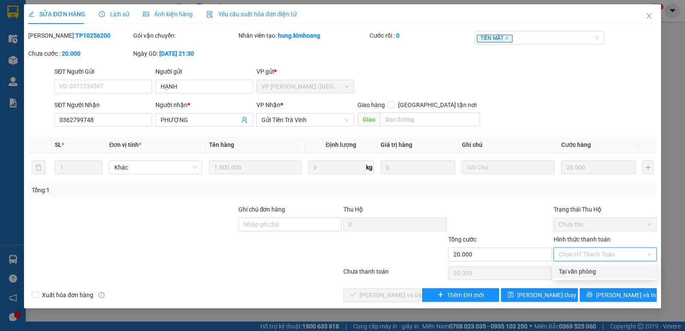
drag, startPoint x: 580, startPoint y: 273, endPoint x: 535, endPoint y: 278, distance: 46.2
click at [579, 273] on div "Tại văn phòng" at bounding box center [605, 271] width 93 height 9
type input "0"
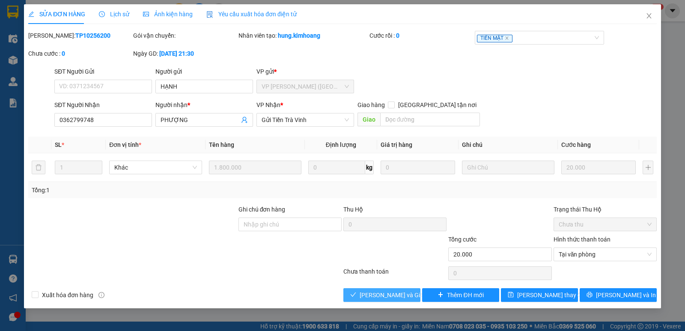
click at [375, 291] on span "[PERSON_NAME] và Giao hàng" at bounding box center [401, 294] width 82 height 9
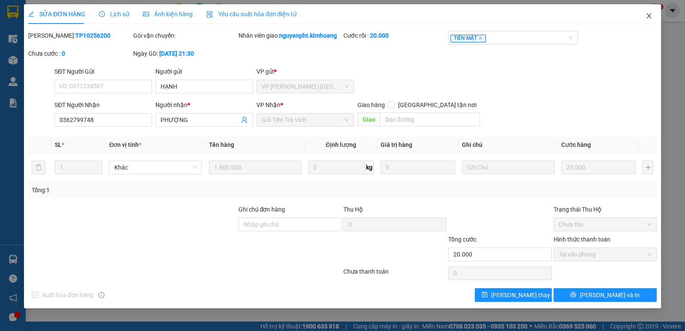
click at [649, 17] on icon "close" at bounding box center [649, 15] width 7 height 7
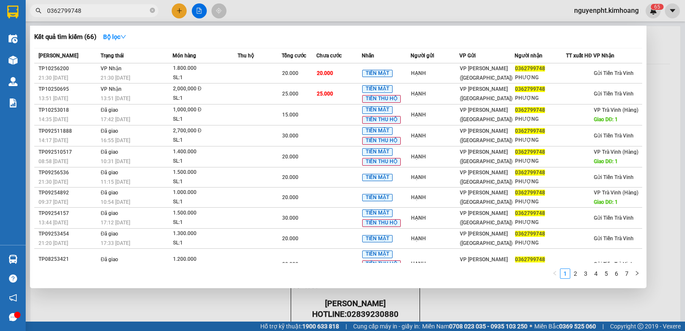
drag, startPoint x: 98, startPoint y: 15, endPoint x: 0, endPoint y: 16, distance: 98.1
click at [0, 16] on section "Kết quả tìm kiếm ( 66 ) Bộ lọc Mã ĐH Trạng thái Món hàng Thu hộ Tổng cước Chưa …" at bounding box center [342, 165] width 685 height 331
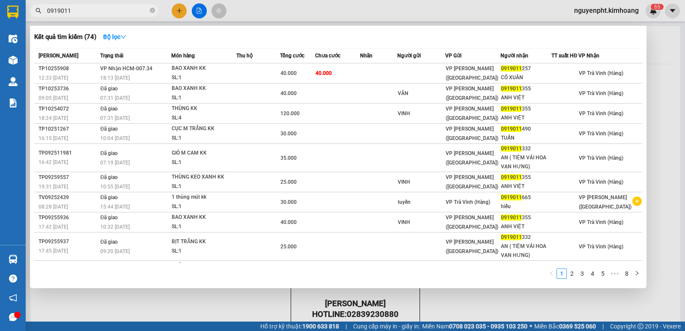
type input "0919011"
click at [152, 11] on icon "close-circle" at bounding box center [152, 10] width 5 height 5
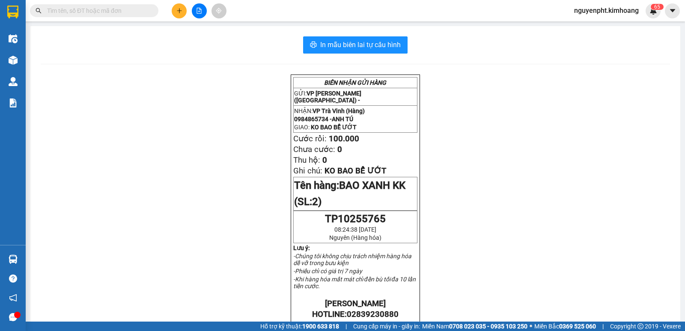
click at [109, 12] on input "text" at bounding box center [97, 10] width 101 height 9
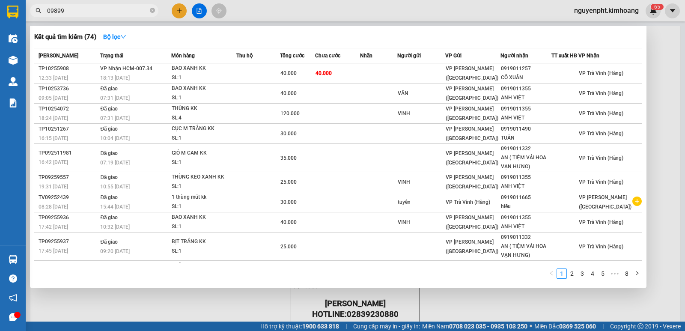
type input "098998"
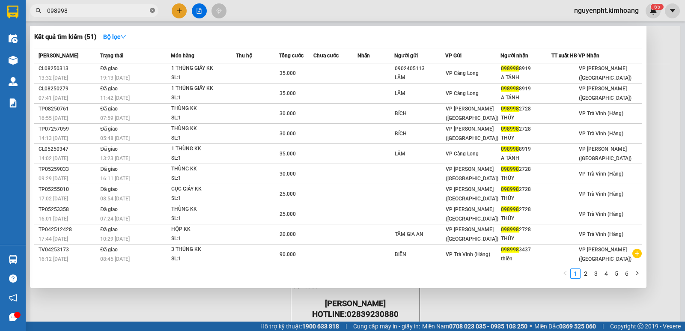
click at [151, 9] on icon "close-circle" at bounding box center [152, 10] width 5 height 5
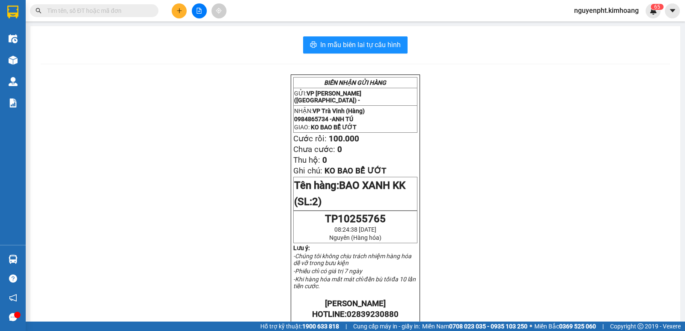
click at [237, 39] on div "In mẫu biên lai tự cấu hình" at bounding box center [356, 44] width 630 height 17
click at [116, 10] on input "text" at bounding box center [97, 10] width 101 height 9
click at [97, 13] on input "text" at bounding box center [97, 10] width 101 height 9
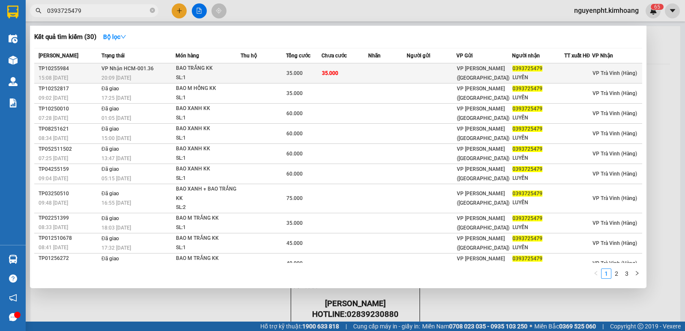
type input "0393725479"
click at [290, 74] on span "35.000" at bounding box center [295, 73] width 16 height 6
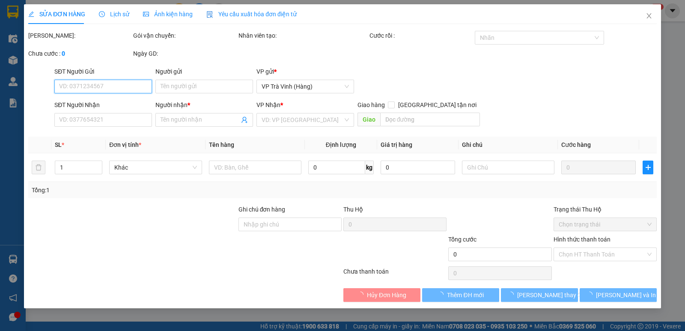
type input "0393725479"
type input "LUYẾN"
type input "35.000"
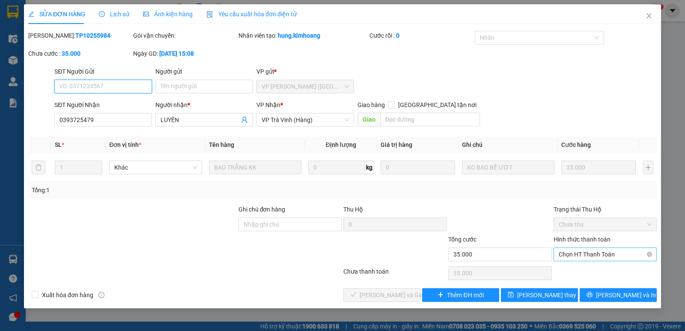
drag, startPoint x: 601, startPoint y: 255, endPoint x: 595, endPoint y: 261, distance: 8.2
click at [600, 255] on span "Chọn HT Thanh Toán" at bounding box center [605, 254] width 93 height 13
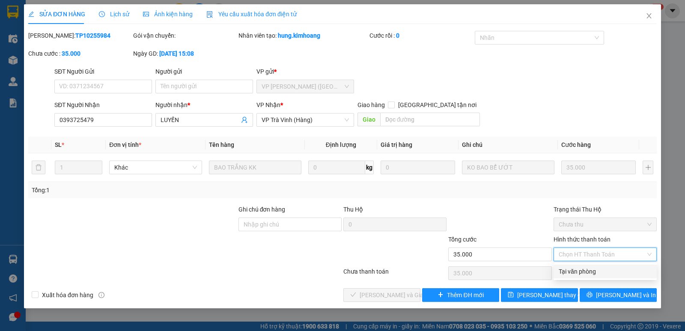
click at [593, 270] on div "Tại văn phòng" at bounding box center [605, 271] width 93 height 9
type input "0"
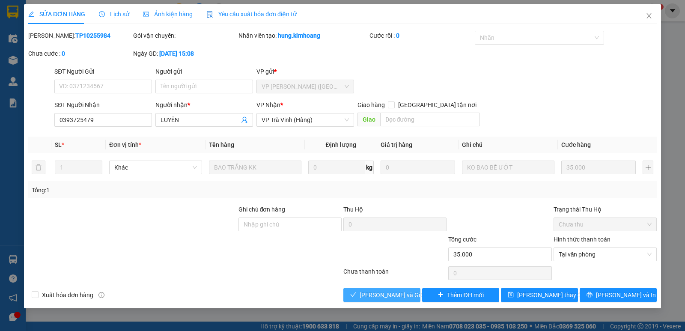
drag, startPoint x: 383, startPoint y: 295, endPoint x: 375, endPoint y: 295, distance: 8.1
click at [383, 295] on span "[PERSON_NAME] và Giao hàng" at bounding box center [401, 294] width 82 height 9
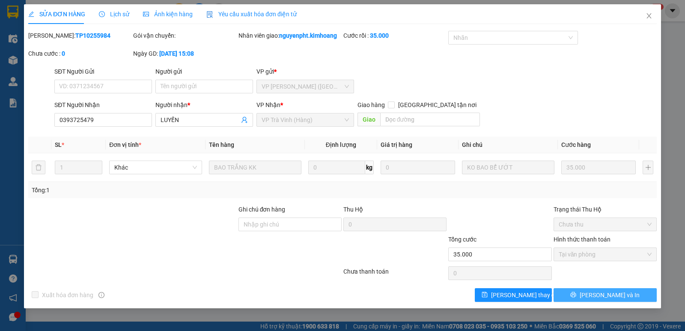
click at [625, 298] on button "[PERSON_NAME] và In" at bounding box center [605, 295] width 103 height 14
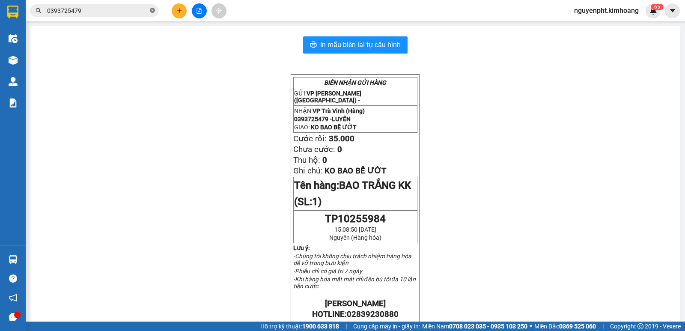
click at [153, 9] on icon "close-circle" at bounding box center [152, 10] width 5 height 5
click at [102, 10] on input "text" at bounding box center [97, 10] width 101 height 9
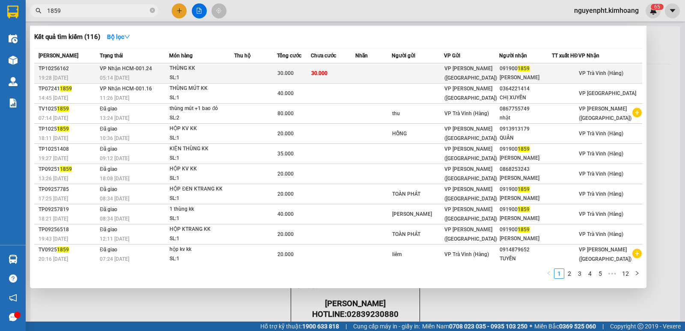
type input "1859"
click at [269, 73] on td at bounding box center [255, 73] width 42 height 20
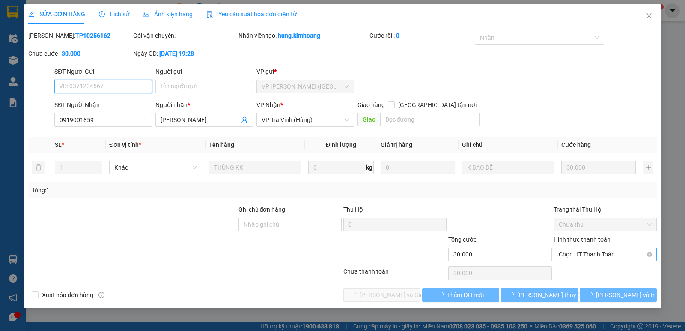
click at [575, 254] on span "Chọn HT Thanh Toán" at bounding box center [605, 254] width 93 height 13
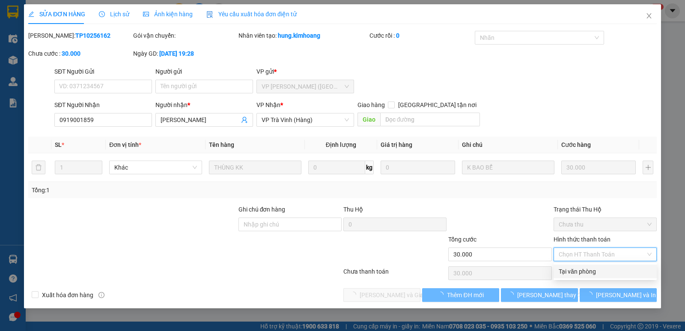
click at [573, 273] on div "Tại văn phòng" at bounding box center [605, 271] width 93 height 9
type input "0"
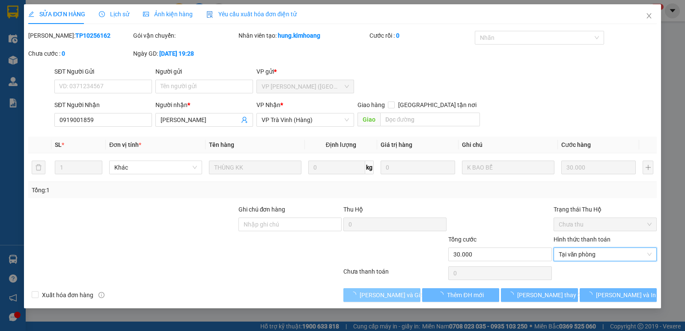
click at [386, 292] on span "[PERSON_NAME] và Giao hàng" at bounding box center [401, 294] width 82 height 9
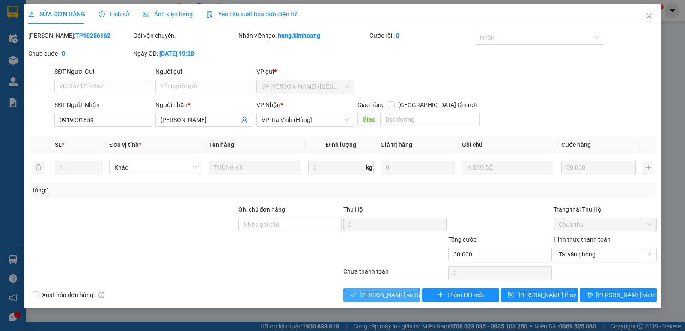
drag, startPoint x: 402, startPoint y: 297, endPoint x: 391, endPoint y: 293, distance: 12.2
click at [402, 297] on span "[PERSON_NAME] và Giao hàng" at bounding box center [401, 294] width 82 height 9
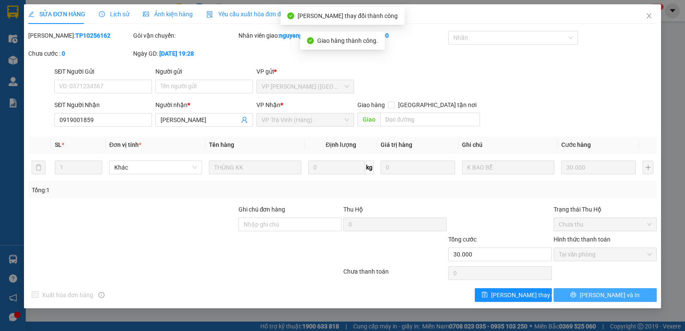
click at [598, 297] on span "[PERSON_NAME] và In" at bounding box center [610, 294] width 60 height 9
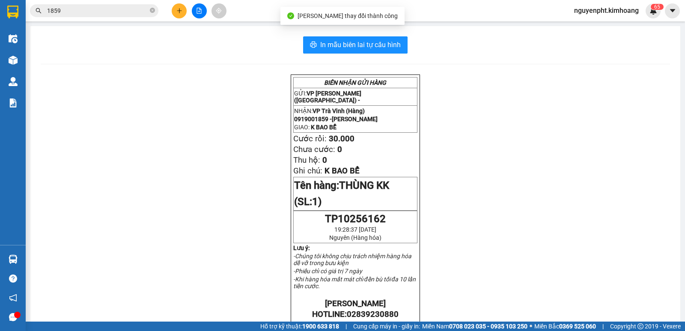
click at [120, 7] on input "1859" at bounding box center [97, 10] width 101 height 9
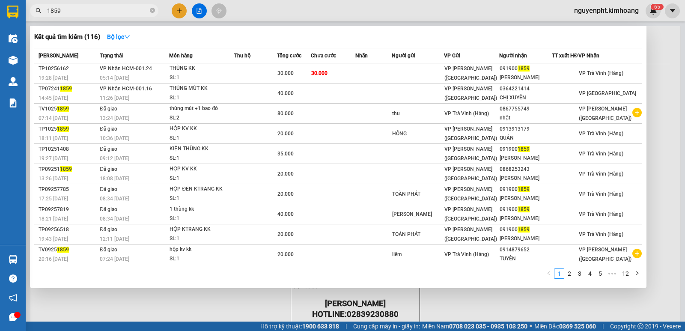
click at [150, 13] on icon "close-circle" at bounding box center [152, 10] width 5 height 5
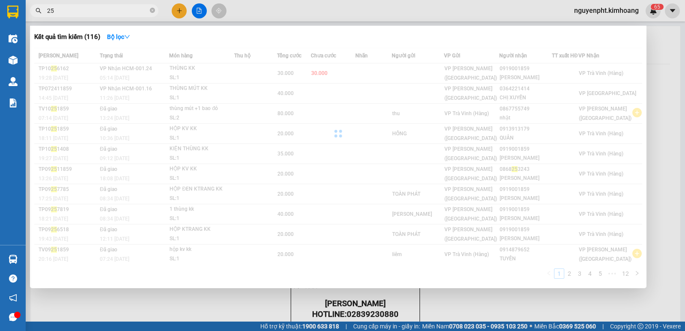
type input "2"
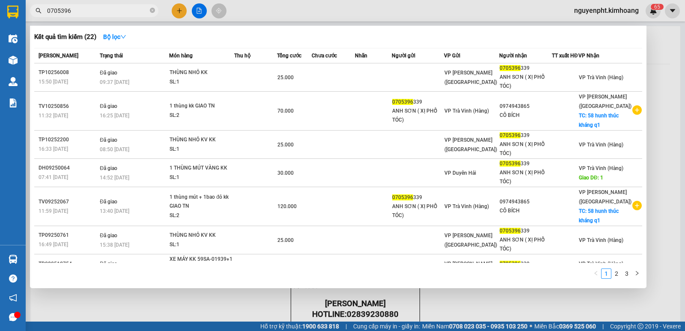
drag, startPoint x: 109, startPoint y: 14, endPoint x: 0, endPoint y: 24, distance: 109.3
click at [0, 24] on section "Kết quả tìm kiếm ( 22 ) Bộ lọc Mã ĐH Trạng thái Món hàng Thu hộ Tổng cước Chưa …" at bounding box center [342, 165] width 685 height 331
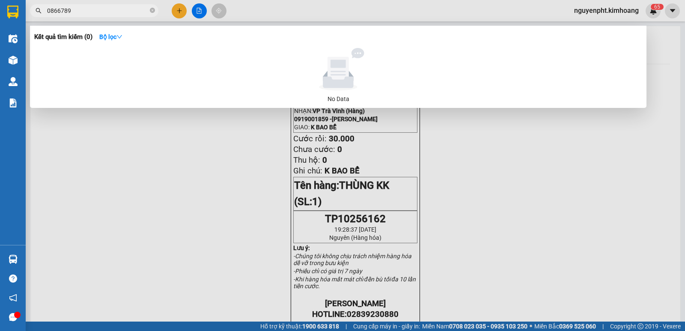
type input "0866789"
drag, startPoint x: 111, startPoint y: 16, endPoint x: 0, endPoint y: 15, distance: 111.4
click at [0, 15] on section "Kết quả tìm kiếm ( 0 ) Bộ lọc No Data 0866789 nguyenpht.kimhoang 6 5 Điều hành …" at bounding box center [342, 165] width 685 height 331
click at [152, 10] on icon "close-circle" at bounding box center [152, 10] width 5 height 5
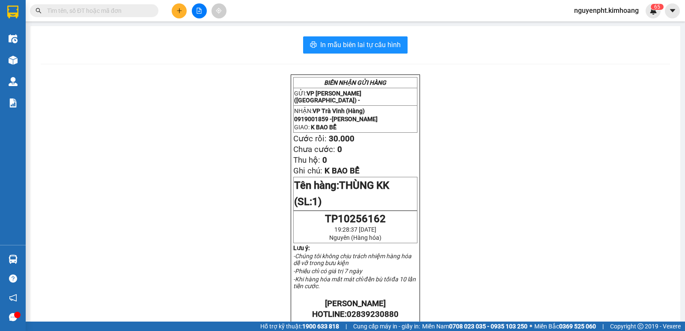
click at [83, 14] on input "text" at bounding box center [97, 10] width 101 height 9
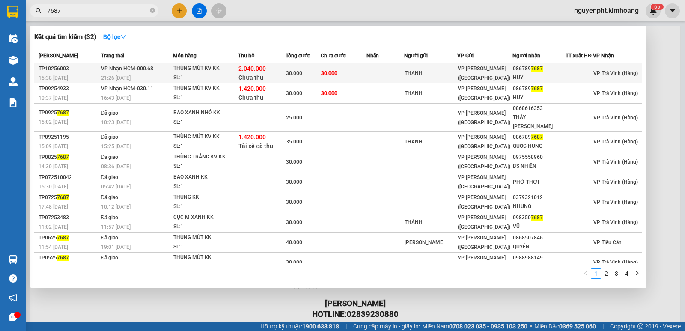
type input "7687"
click at [393, 69] on td at bounding box center [386, 73] width 38 height 20
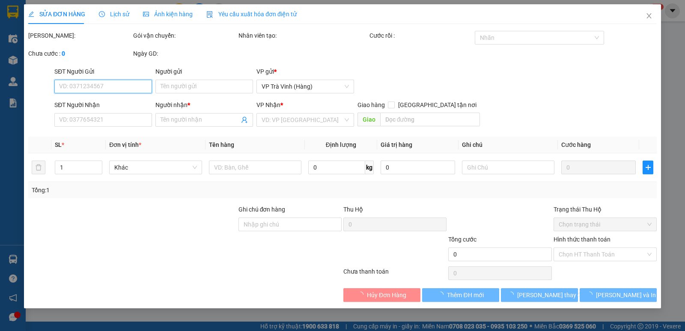
type input "THANH"
type input "0867897687"
type input "HUY"
type input "2.040.000"
type input "30.000"
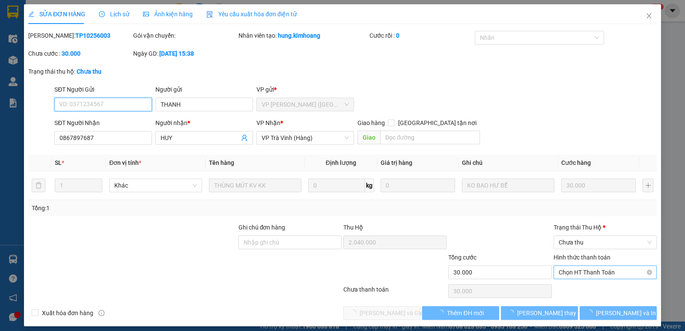
scroll to position [6, 0]
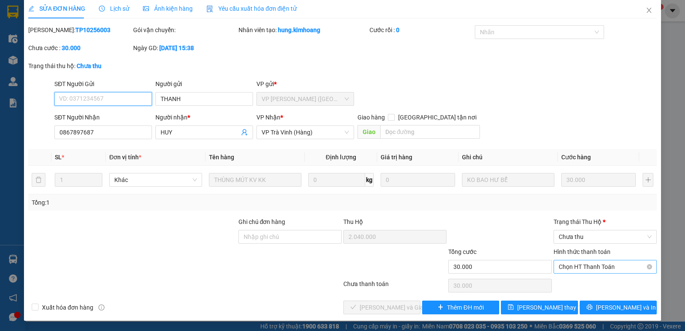
click at [608, 265] on span "Chọn HT Thanh Toán" at bounding box center [605, 266] width 93 height 13
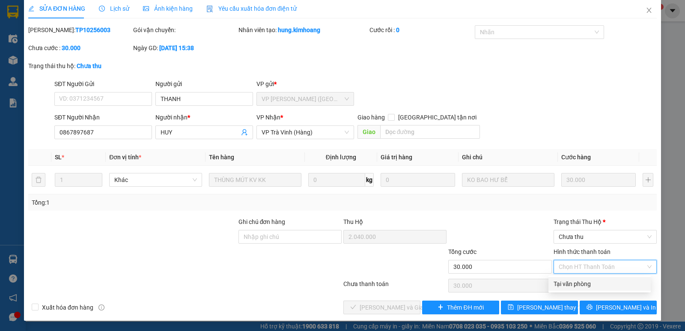
drag, startPoint x: 586, startPoint y: 283, endPoint x: 570, endPoint y: 258, distance: 29.7
click at [586, 283] on div "Tại văn phòng" at bounding box center [600, 283] width 92 height 9
type input "0"
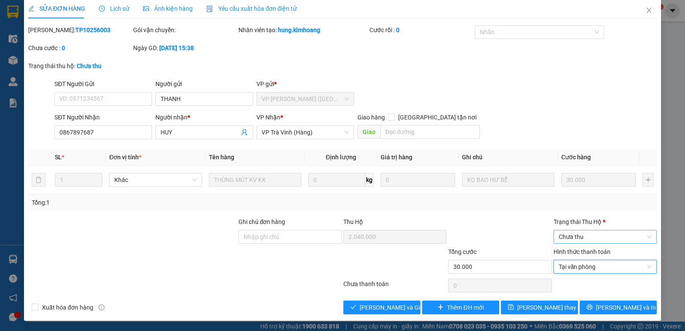
click at [583, 236] on span "Chưa thu" at bounding box center [605, 236] width 93 height 13
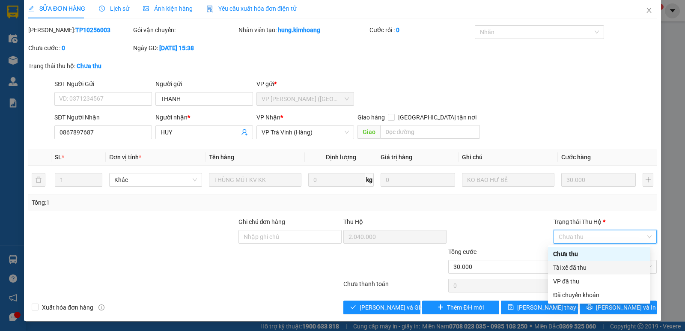
click at [569, 269] on div "Tài xế đã thu" at bounding box center [599, 267] width 92 height 9
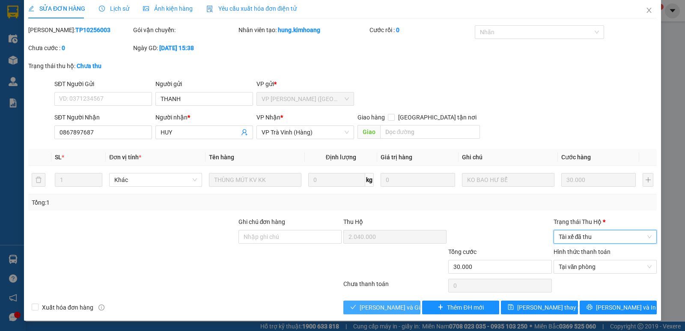
click at [377, 307] on span "[PERSON_NAME] và Giao hàng" at bounding box center [401, 307] width 82 height 9
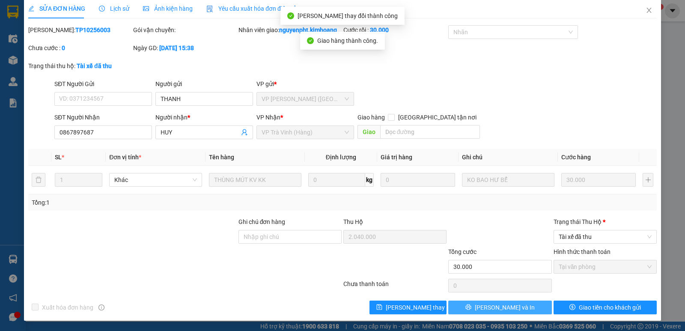
drag, startPoint x: 509, startPoint y: 308, endPoint x: 504, endPoint y: 302, distance: 7.9
click at [509, 308] on span "[PERSON_NAME] và In" at bounding box center [505, 307] width 60 height 9
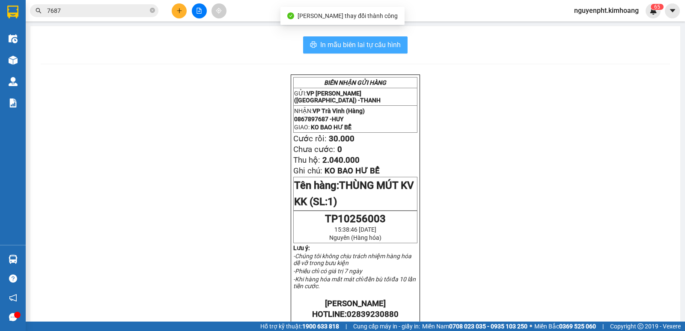
drag, startPoint x: 389, startPoint y: 45, endPoint x: 380, endPoint y: 39, distance: 10.8
click at [389, 45] on span "In mẫu biên lai tự cấu hình" at bounding box center [360, 44] width 81 height 11
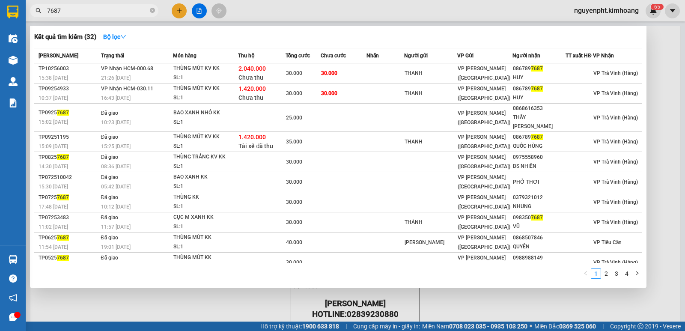
drag, startPoint x: 118, startPoint y: 12, endPoint x: 0, endPoint y: 19, distance: 118.0
click at [0, 15] on section "Kết quả tìm kiếm ( 32 ) Bộ lọc Mã ĐH Trạng thái Món hàng Thu hộ Tổng cước Chưa …" at bounding box center [342, 165] width 685 height 331
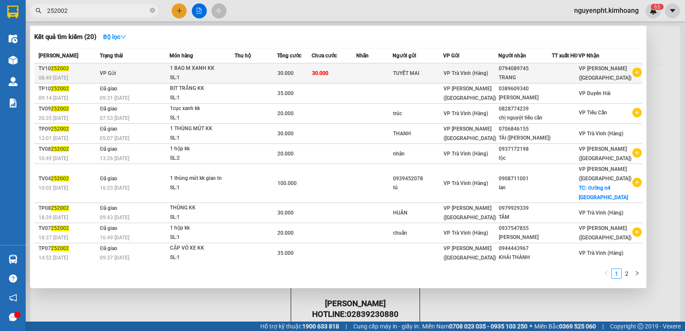
type input "252002"
click at [347, 75] on td "30.000" at bounding box center [334, 73] width 44 height 20
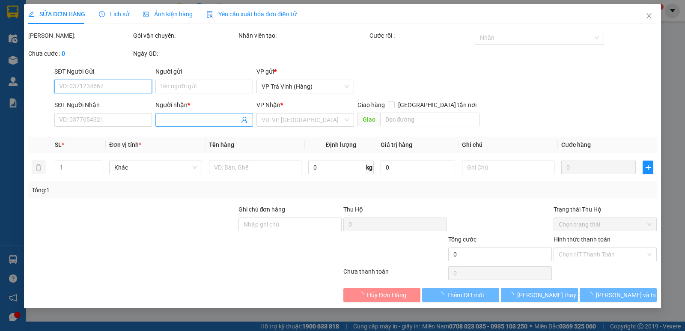
type input "TUYẾT MAI"
type input "0794089745"
type input "TRANG"
type input "30.000"
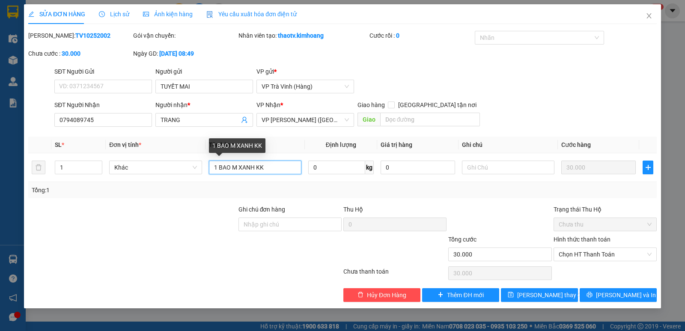
drag, startPoint x: 265, startPoint y: 164, endPoint x: 6, endPoint y: 177, distance: 259.9
click at [0, 200] on div "SỬA ĐƠN HÀNG Lịch sử Ảnh kiện hàng Yêu cầu xuất hóa đơn điện tử Total Paid Fee …" at bounding box center [342, 165] width 685 height 331
type input "THÙNG MÚT KK"
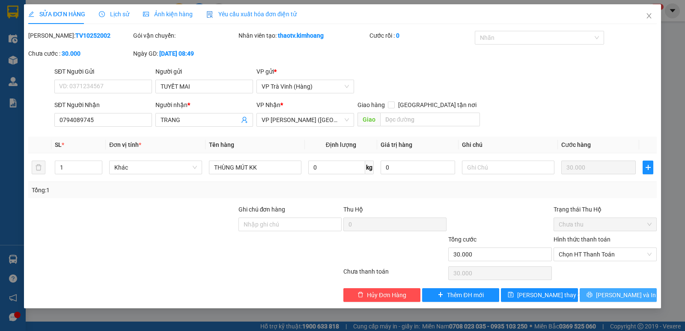
click at [593, 293] on icon "printer" at bounding box center [590, 295] width 6 height 6
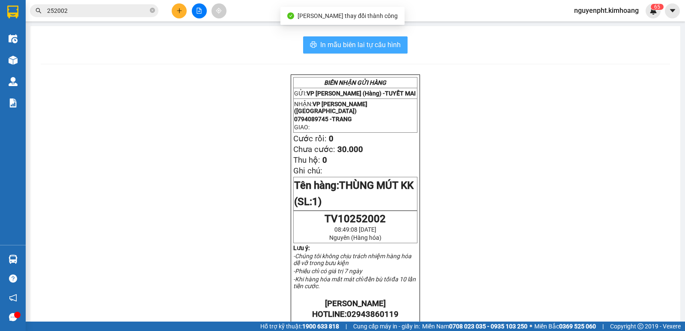
drag, startPoint x: 331, startPoint y: 40, endPoint x: 318, endPoint y: 40, distance: 12.4
click at [331, 40] on span "In mẫu biên lai tự cấu hình" at bounding box center [360, 44] width 81 height 11
drag, startPoint x: 114, startPoint y: 8, endPoint x: 0, endPoint y: 12, distance: 113.6
click at [0, 12] on section "Kết quả tìm kiếm ( 20 ) Bộ lọc Mã ĐH Trạng thái Món hàng Thu hộ Tổng cước Chưa …" at bounding box center [342, 165] width 685 height 331
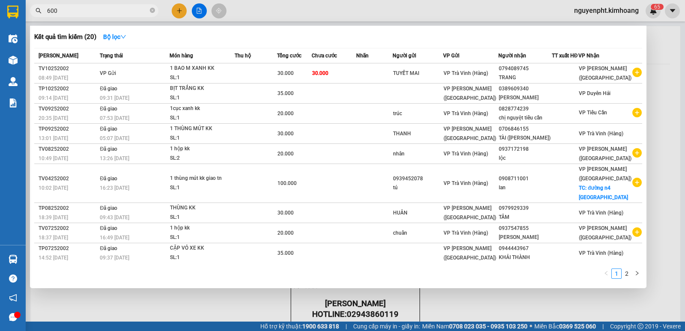
type input "6008"
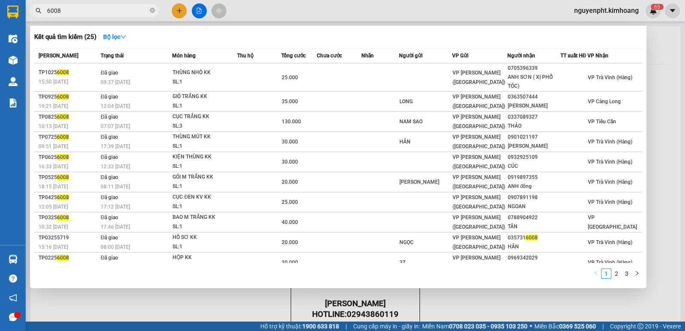
click at [154, 11] on icon "close-circle" at bounding box center [152, 10] width 5 height 5
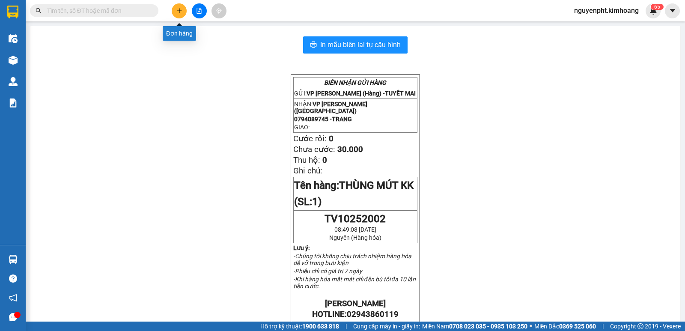
click at [178, 11] on icon "plus" at bounding box center [179, 10] width 5 height 0
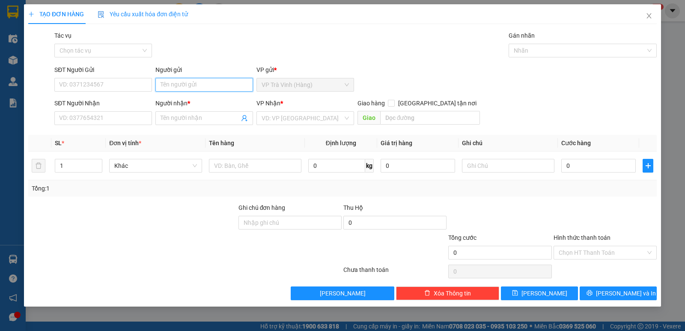
click at [176, 91] on input "Người gửi" at bounding box center [205, 85] width 98 height 14
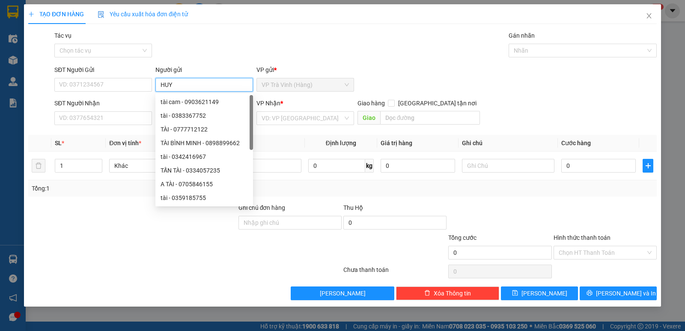
type input "HUY"
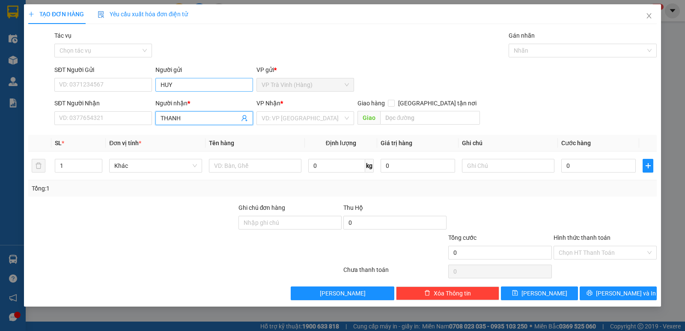
type input "THANH"
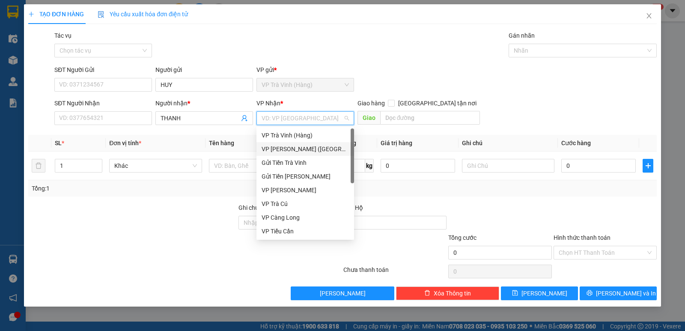
click at [306, 152] on div "VP [PERSON_NAME] ([GEOGRAPHIC_DATA])" at bounding box center [305, 148] width 87 height 9
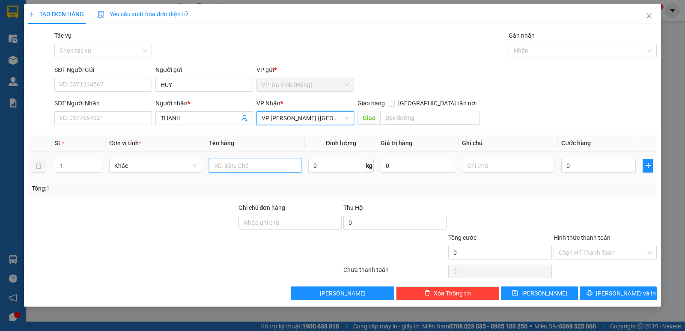
click at [236, 171] on input "text" at bounding box center [255, 166] width 93 height 14
type input "TIỀN SL56003 2.040.000"
type input "2"
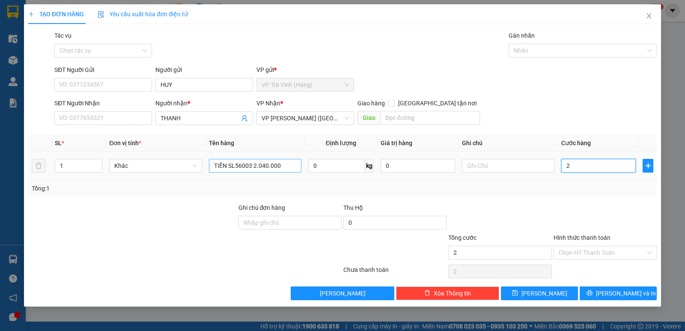
type input "20"
type input "20.000"
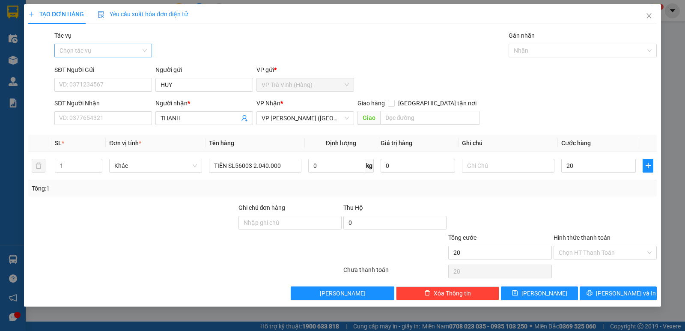
type input "20.000"
click at [93, 57] on input "Tác vụ" at bounding box center [100, 50] width 81 height 13
click at [88, 82] on div "Nhập hàng kho nhận" at bounding box center [103, 81] width 87 height 9
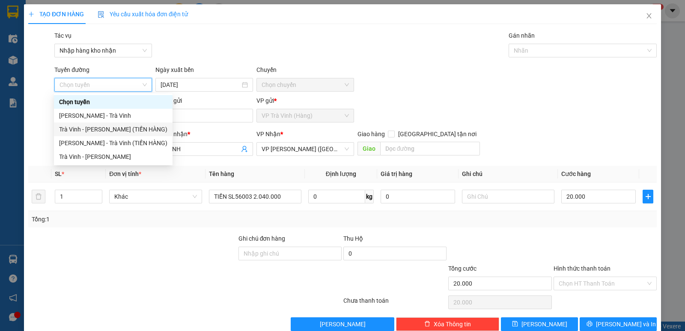
drag, startPoint x: 111, startPoint y: 129, endPoint x: 106, endPoint y: 128, distance: 5.3
click at [111, 129] on div "Trà Vinh - [PERSON_NAME] (TIỀN HÀNG)" at bounding box center [113, 129] width 108 height 9
type input "[DATE]"
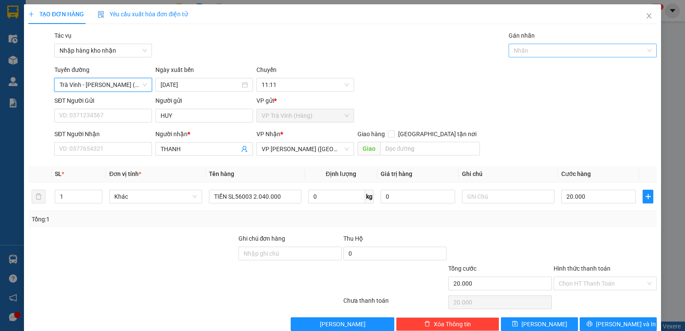
click at [556, 51] on div at bounding box center [578, 50] width 135 height 10
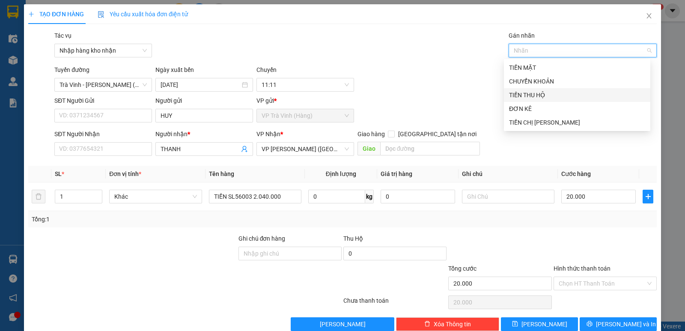
click at [544, 96] on div "TIỀN THU HỘ" at bounding box center [577, 94] width 136 height 9
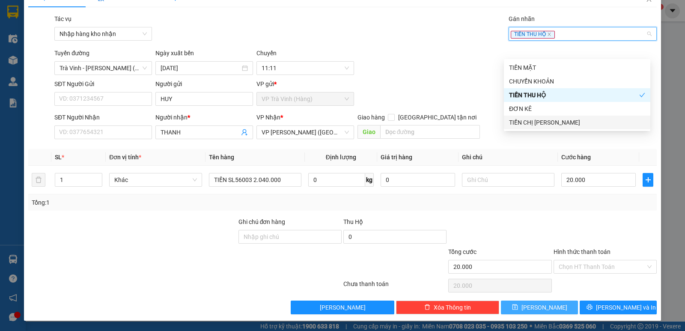
click at [550, 310] on button "[PERSON_NAME]" at bounding box center [539, 308] width 77 height 14
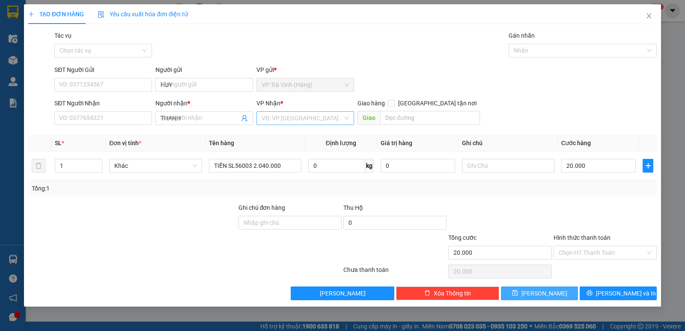
type input "0"
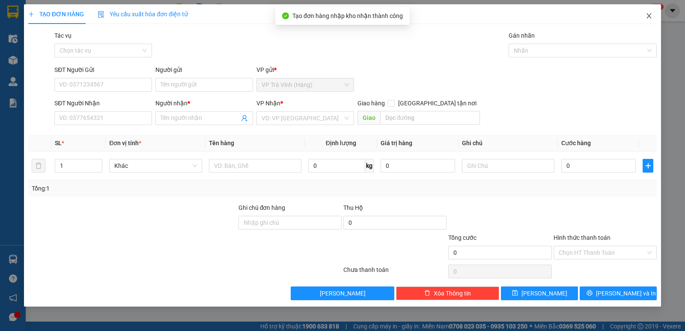
drag, startPoint x: 650, startPoint y: 16, endPoint x: 605, endPoint y: 15, distance: 44.6
click at [649, 17] on icon "close" at bounding box center [649, 15] width 7 height 7
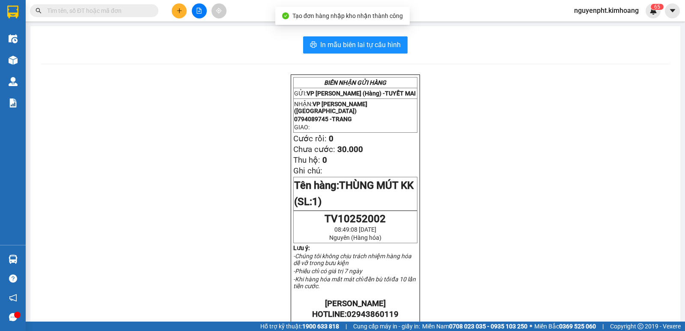
click at [99, 13] on input "text" at bounding box center [97, 10] width 101 height 9
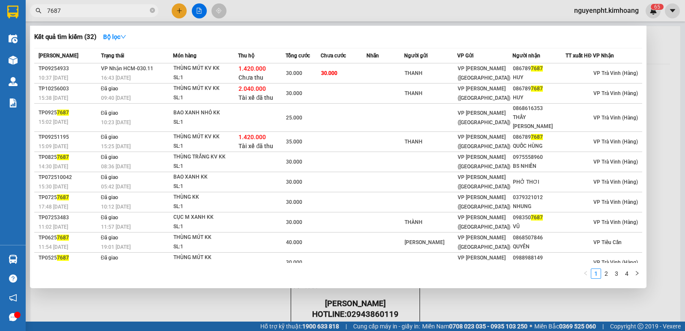
type input "7687"
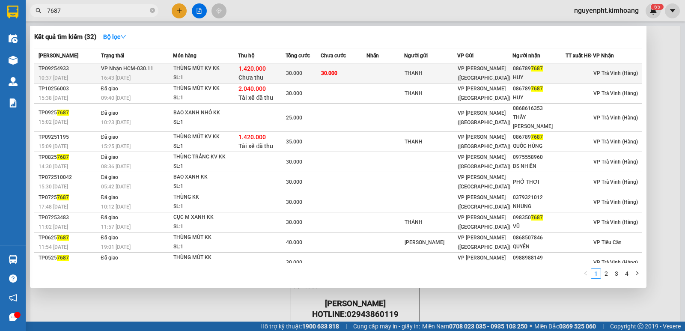
click at [438, 74] on div "THANH" at bounding box center [431, 73] width 52 height 9
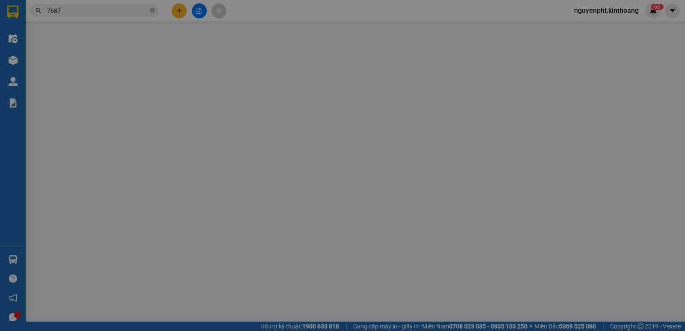
type input "THANH"
type input "0867897687"
type input "HUY"
type input "1.420.000"
type input "30.000"
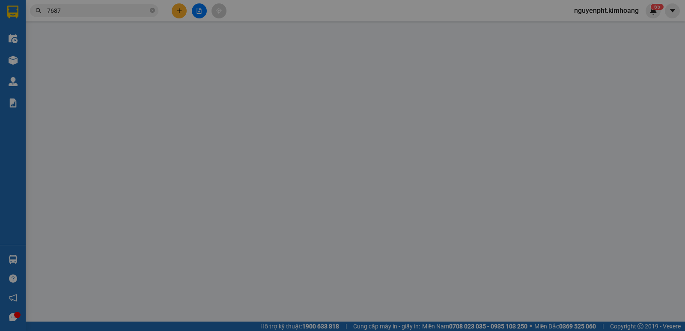
type input "30.000"
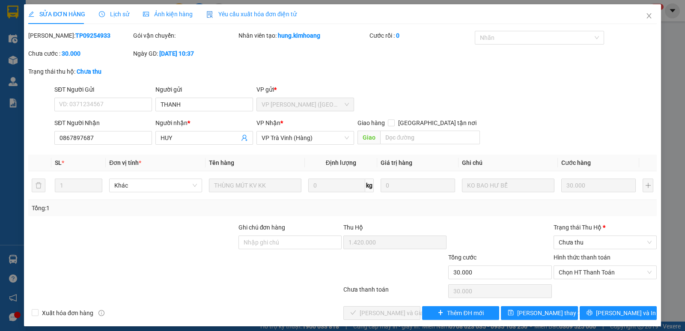
click at [119, 14] on span "Lịch sử" at bounding box center [114, 14] width 30 height 7
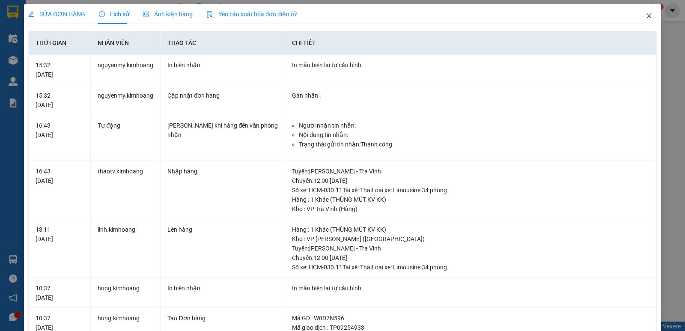
click at [646, 17] on icon "close" at bounding box center [649, 15] width 7 height 7
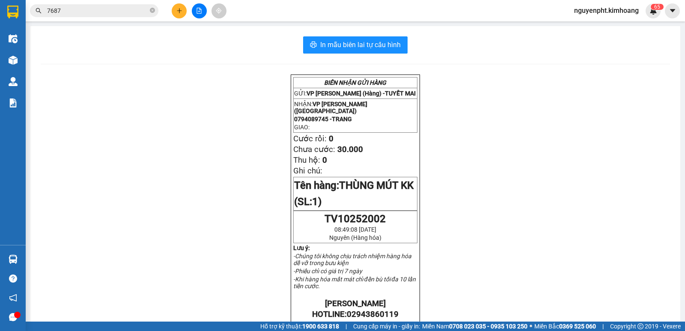
click at [133, 12] on input "7687" at bounding box center [97, 10] width 101 height 9
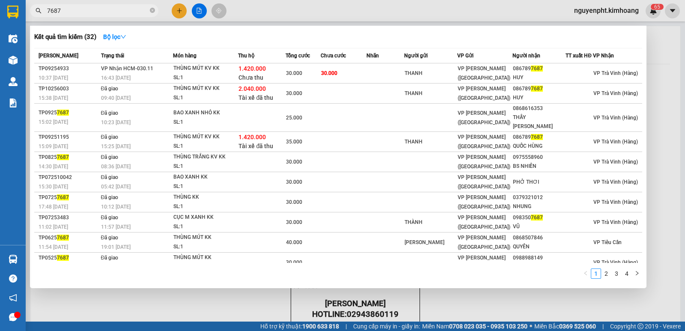
click at [182, 12] on div at bounding box center [342, 165] width 685 height 331
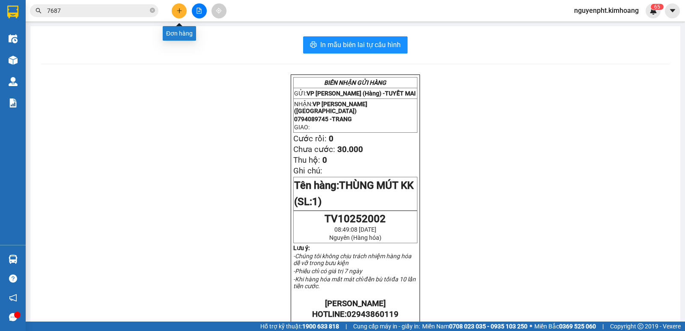
click at [174, 12] on button at bounding box center [179, 10] width 15 height 15
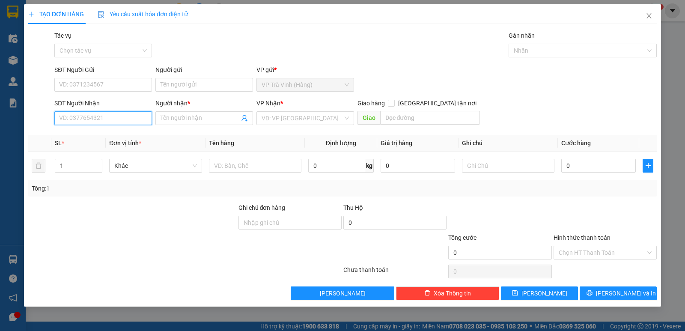
click at [95, 121] on input "SĐT Người Nhận" at bounding box center [103, 118] width 98 height 14
type input "0909090771"
click at [96, 134] on div "0909090771 - [GEOGRAPHIC_DATA]" at bounding box center [108, 135] width 96 height 9
type input "BÁC BA"
type input "30.000"
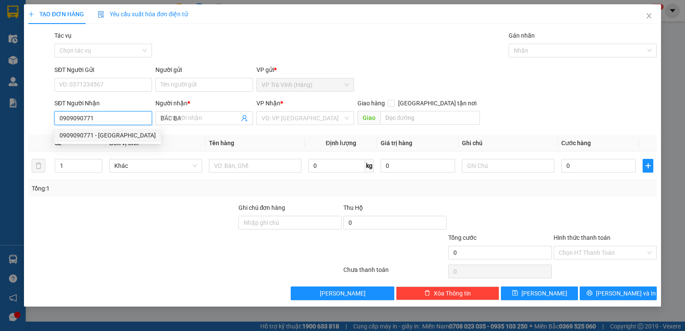
type input "30.000"
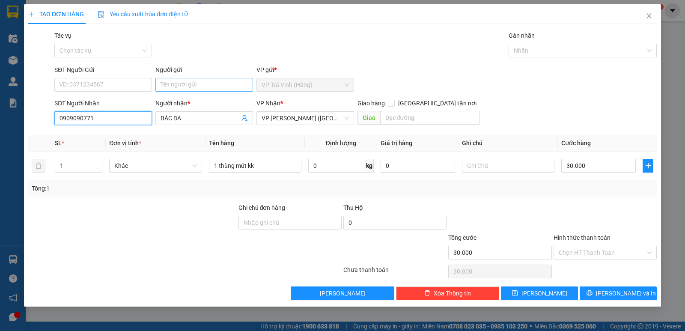
type input "0909090771"
click at [189, 87] on input "Người gửi" at bounding box center [205, 85] width 98 height 14
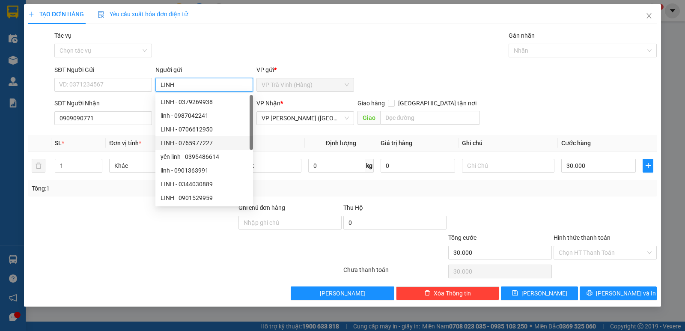
type input "LINH"
click at [293, 130] on div "Transit Pickup Surcharge Ids Transit Deliver Surcharge Ids Transit Deliver Surc…" at bounding box center [342, 165] width 629 height 269
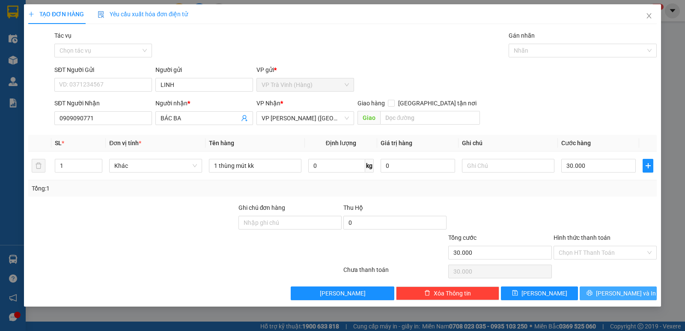
click at [593, 290] on icon "printer" at bounding box center [590, 293] width 6 height 6
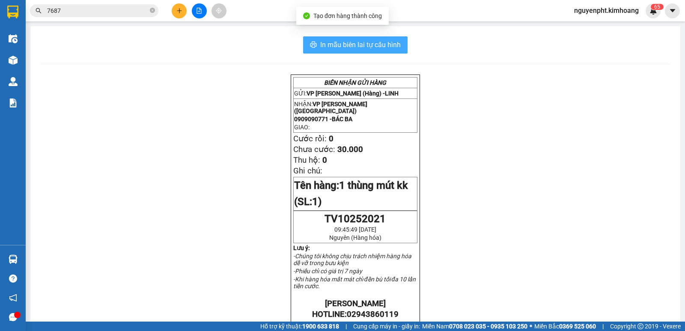
click at [338, 45] on span "In mẫu biên lai tự cấu hình" at bounding box center [360, 44] width 81 height 11
click at [126, 17] on div "Kết quả tìm kiếm ( 32 ) Bộ lọc Mã ĐH Trạng thái Món hàng Thu hộ Tổng cước Chưa …" at bounding box center [83, 10] width 167 height 15
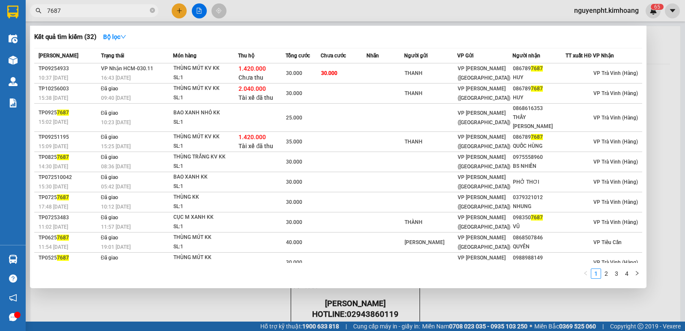
drag, startPoint x: 115, startPoint y: 7, endPoint x: 10, endPoint y: 84, distance: 130.2
click at [0, 82] on section "Kết quả tìm kiếm ( 32 ) Bộ lọc Mã ĐH Trạng thái Món hàng Thu hộ Tổng cước Chưa …" at bounding box center [342, 165] width 685 height 331
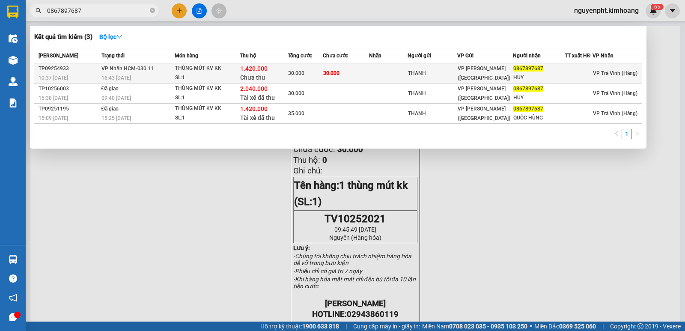
type input "0867897687"
click at [427, 73] on div "THANH" at bounding box center [432, 73] width 49 height 9
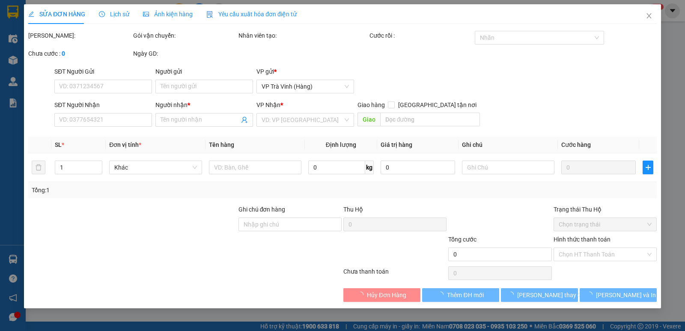
type input "THANH"
type input "0867897687"
type input "HUY"
type input "1.420.000"
type input "30.000"
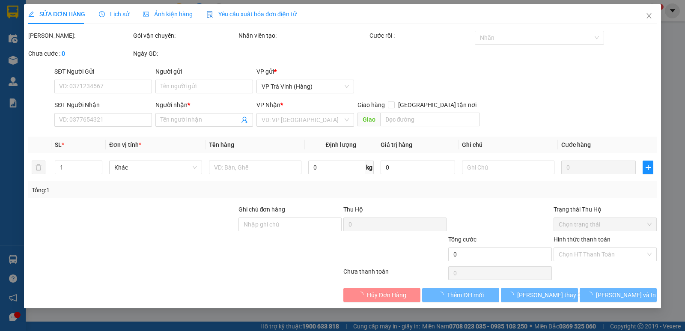
type input "30.000"
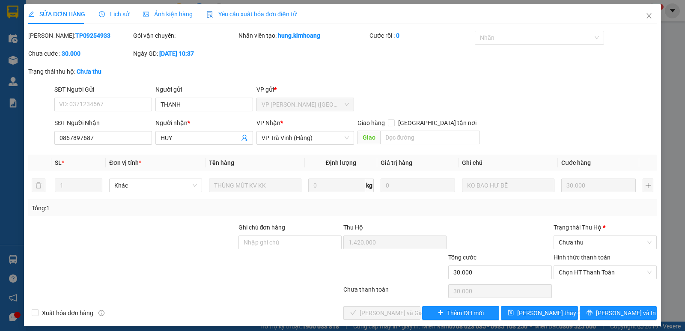
click at [111, 15] on span "Lịch sử" at bounding box center [114, 14] width 30 height 7
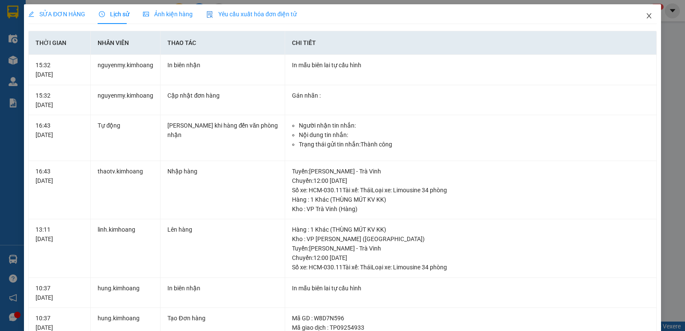
click at [646, 16] on icon "close" at bounding box center [649, 15] width 7 height 7
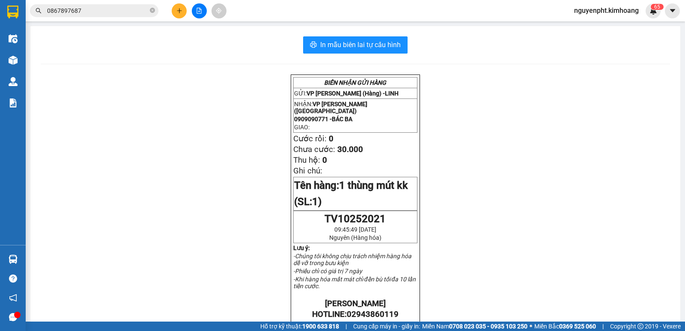
drag, startPoint x: 104, startPoint y: 11, endPoint x: 97, endPoint y: 8, distance: 7.3
click at [104, 12] on input "0867897687" at bounding box center [97, 10] width 101 height 9
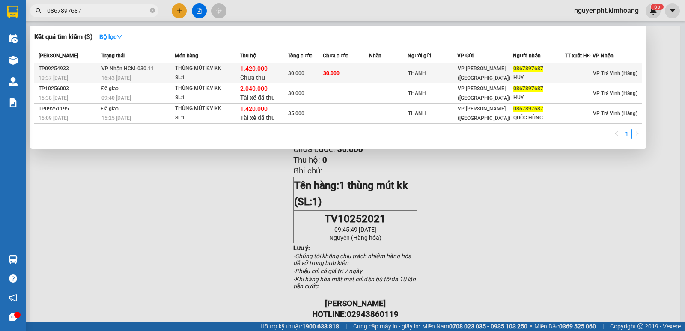
click at [378, 72] on td at bounding box center [388, 73] width 38 height 20
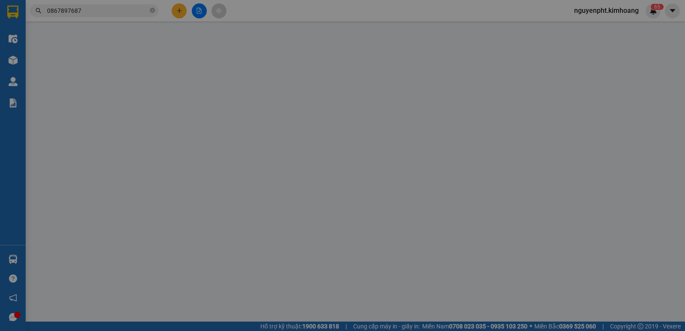
type input "THANH"
type input "0867897687"
type input "HUY"
type input "1.420.000"
type input "30.000"
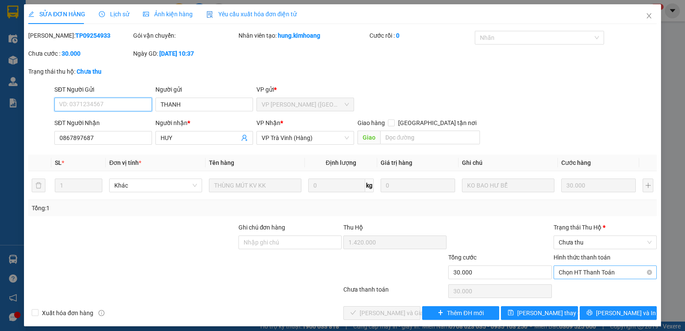
click at [579, 273] on span "Chọn HT Thanh Toán" at bounding box center [605, 272] width 93 height 13
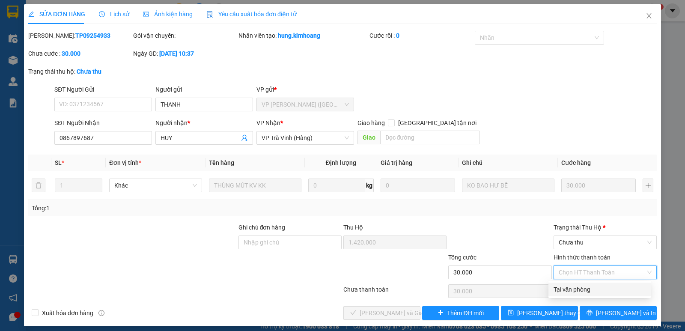
click at [580, 292] on div "Tại văn phòng" at bounding box center [600, 289] width 92 height 9
type input "0"
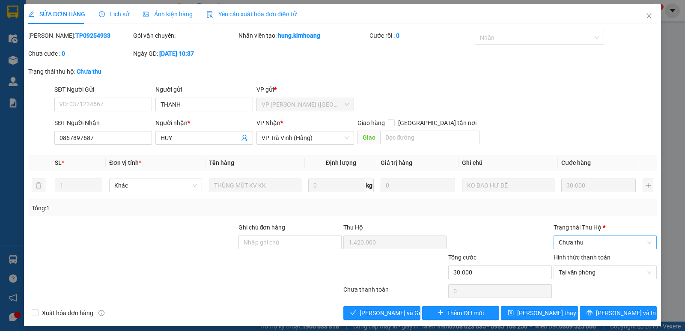
click at [594, 235] on div "Trạng thái [PERSON_NAME] *" at bounding box center [605, 229] width 103 height 13
click at [592, 239] on span "Chưa thu" at bounding box center [605, 242] width 93 height 13
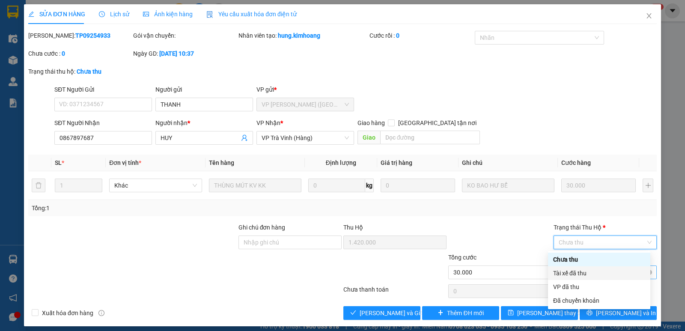
drag, startPoint x: 582, startPoint y: 272, endPoint x: 575, endPoint y: 266, distance: 9.1
click at [582, 273] on div "Tài xế đã thu" at bounding box center [599, 273] width 92 height 9
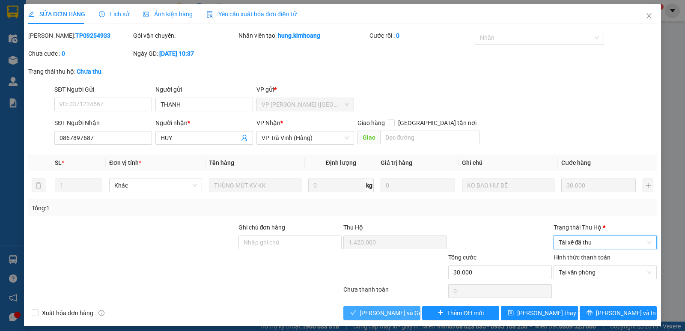
click at [375, 310] on span "[PERSON_NAME] và Giao hàng" at bounding box center [401, 312] width 82 height 9
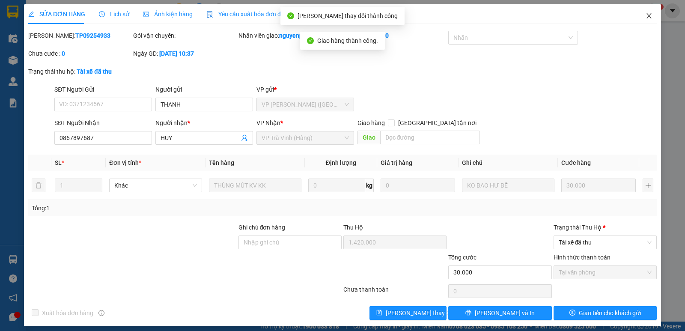
click at [646, 16] on icon "close" at bounding box center [649, 15] width 7 height 7
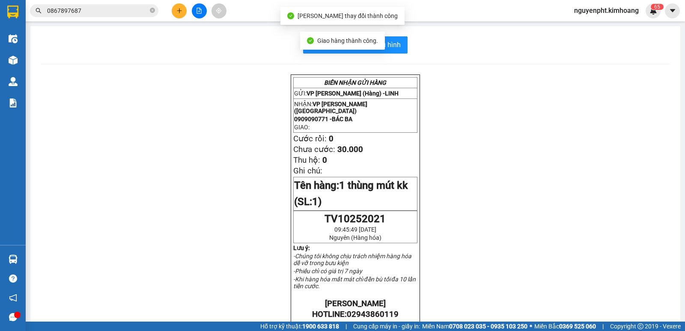
click at [138, 15] on span "0867897687" at bounding box center [94, 10] width 129 height 13
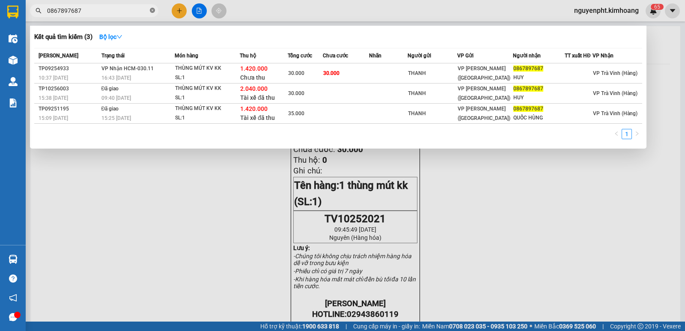
click at [151, 12] on icon "close-circle" at bounding box center [152, 10] width 5 height 5
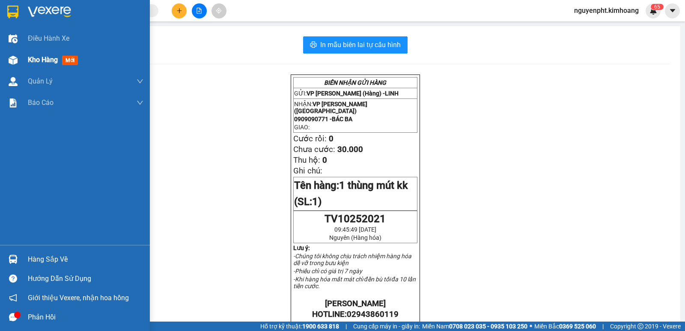
drag, startPoint x: 49, startPoint y: 61, endPoint x: 33, endPoint y: 56, distance: 16.8
click at [48, 61] on span "Kho hàng" at bounding box center [43, 60] width 30 height 8
